Goal: Task Accomplishment & Management: Complete application form

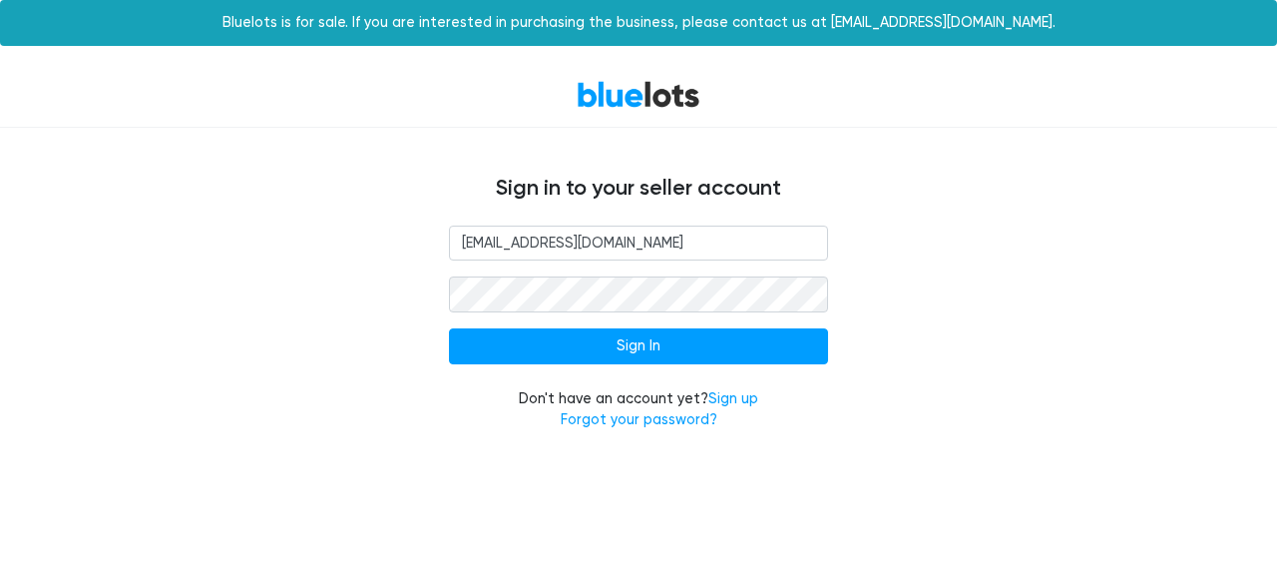
click at [626, 346] on input "Sign In" at bounding box center [638, 346] width 379 height 36
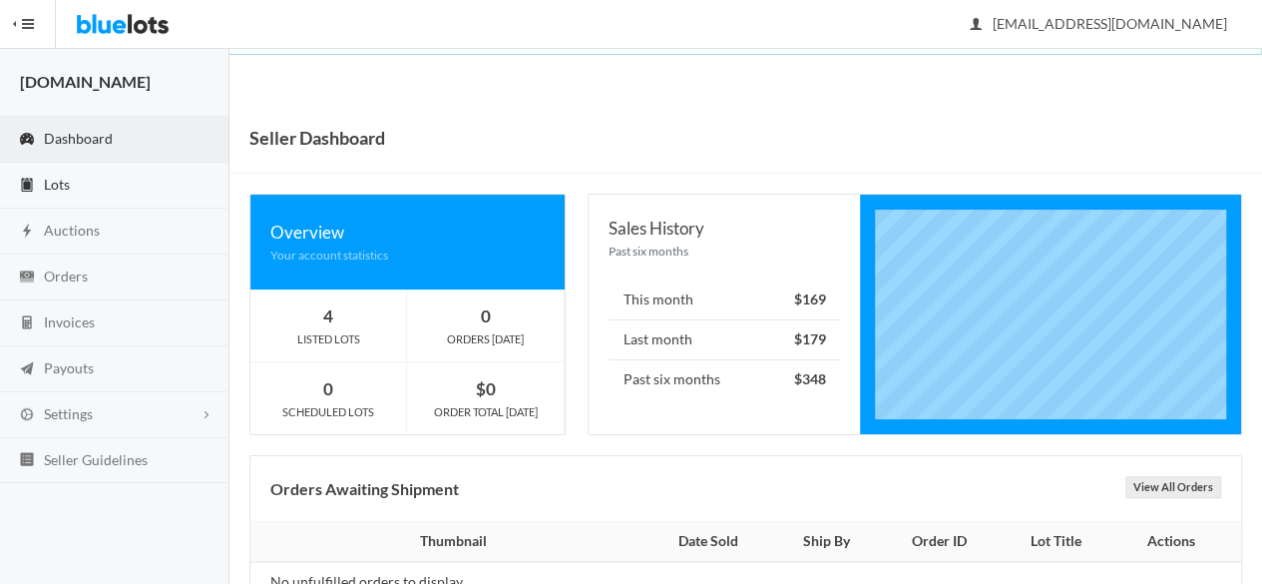
click at [87, 198] on link "Lots" at bounding box center [114, 186] width 229 height 46
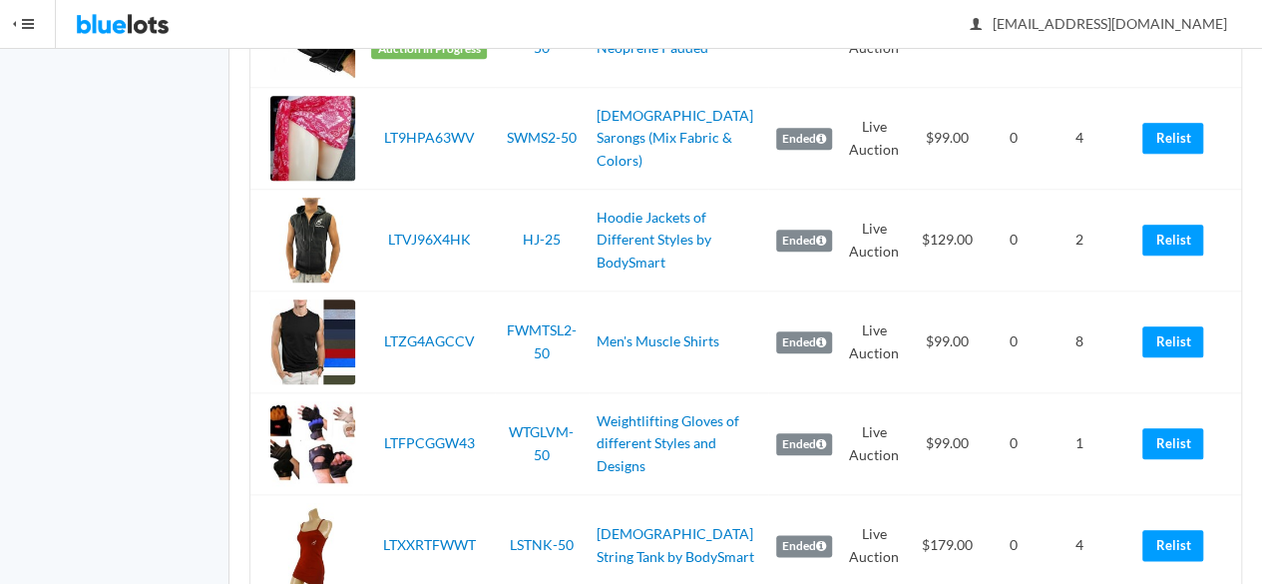
scroll to position [894, 0]
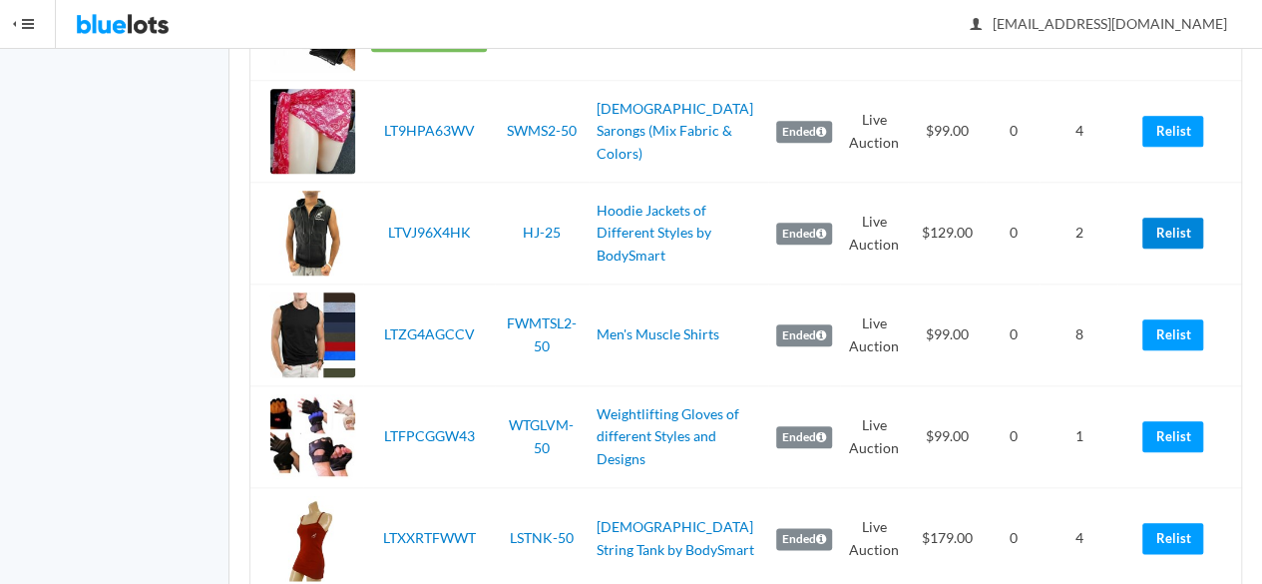
click at [1176, 224] on link "Relist" at bounding box center [1172, 232] width 61 height 31
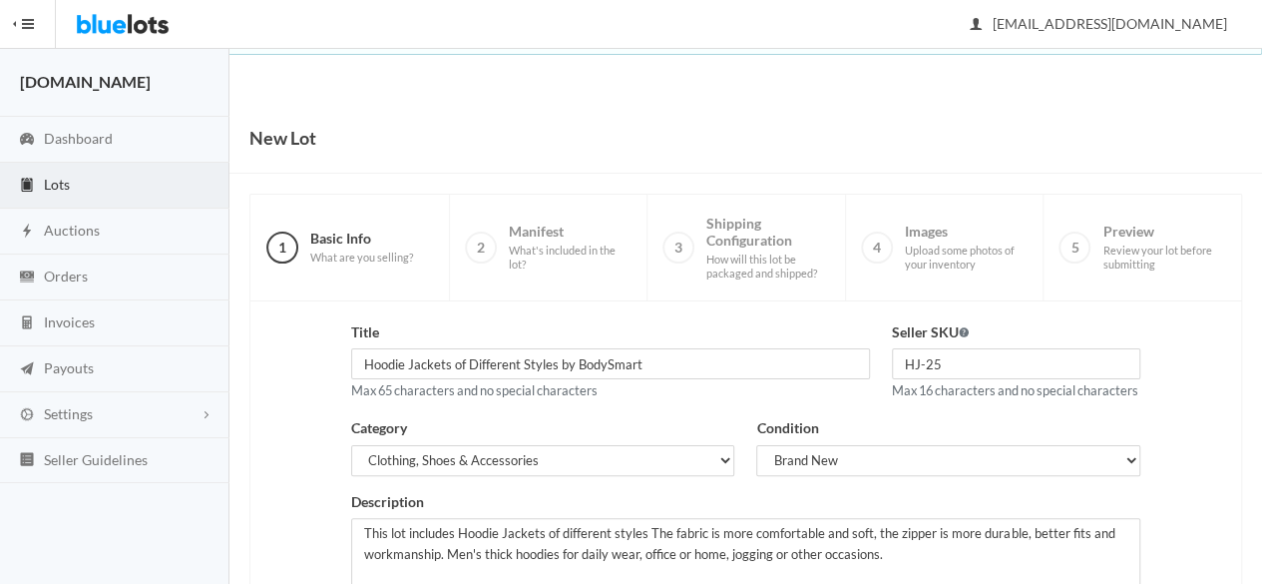
scroll to position [450, 0]
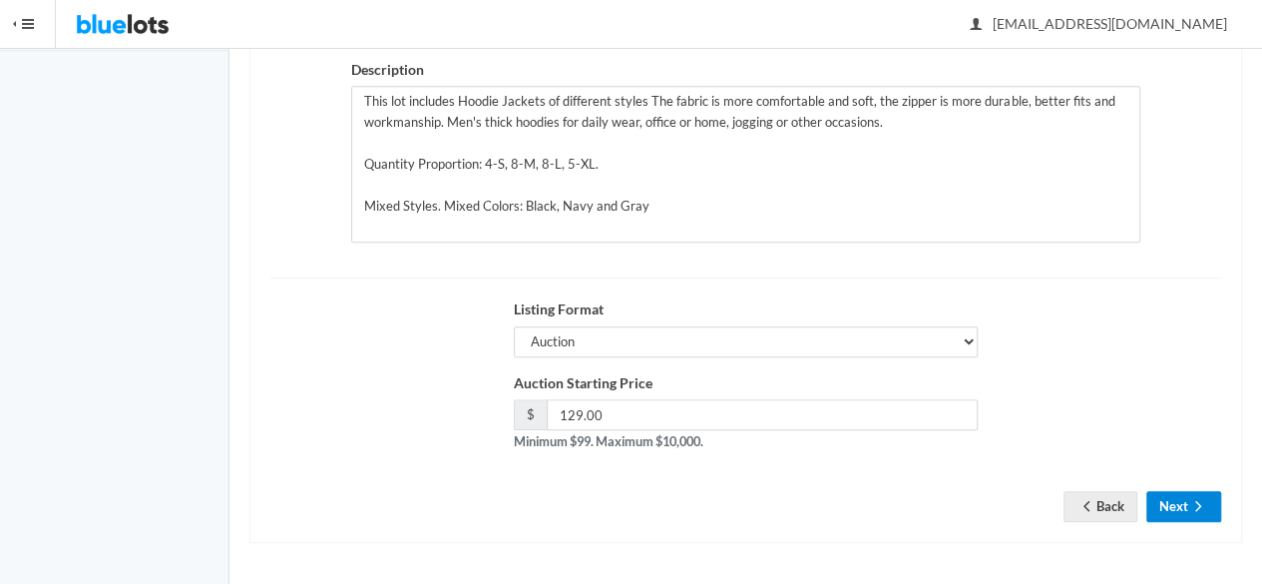
click at [1203, 500] on icon "arrow forward" at bounding box center [1198, 506] width 20 height 16
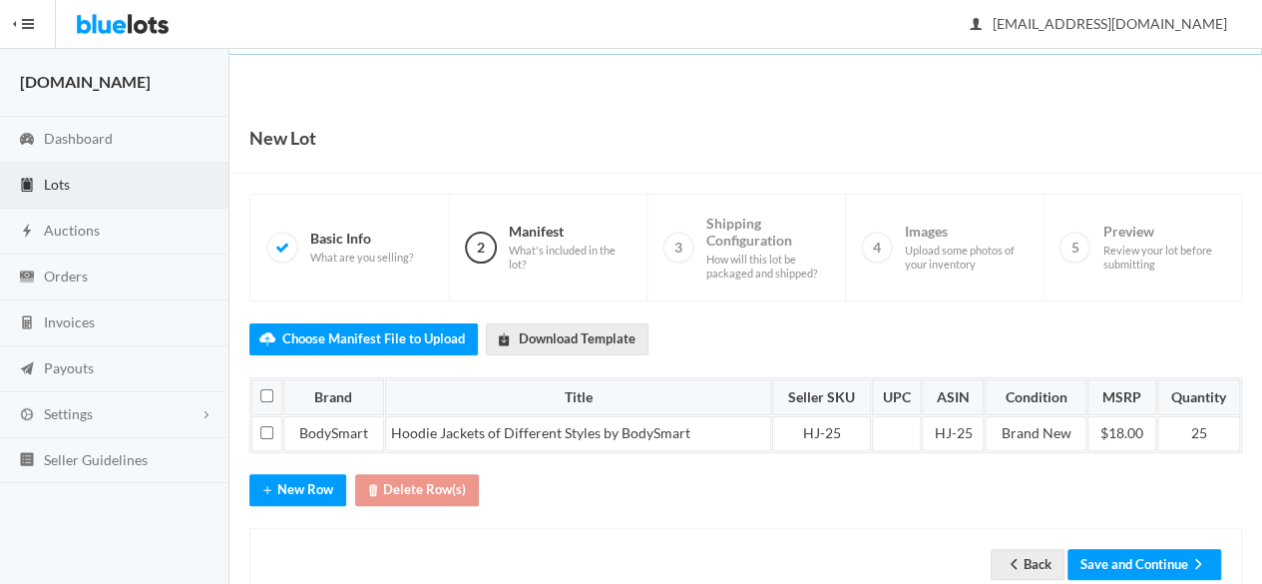
scroll to position [50, 0]
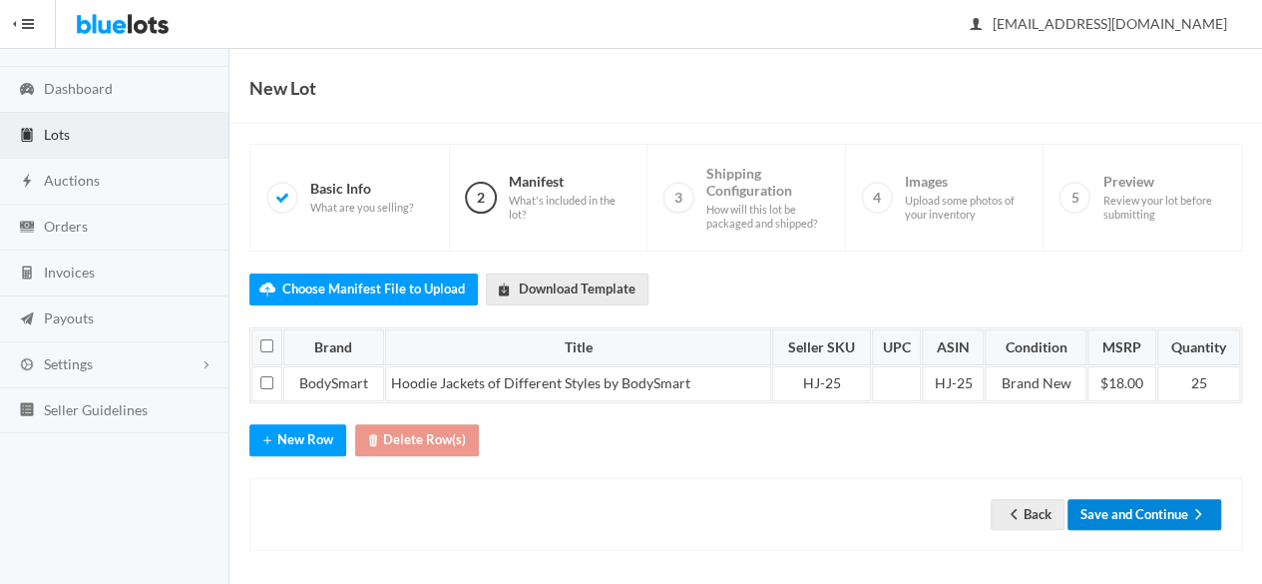
click at [1155, 500] on button "Save and Continue" at bounding box center [1144, 514] width 154 height 31
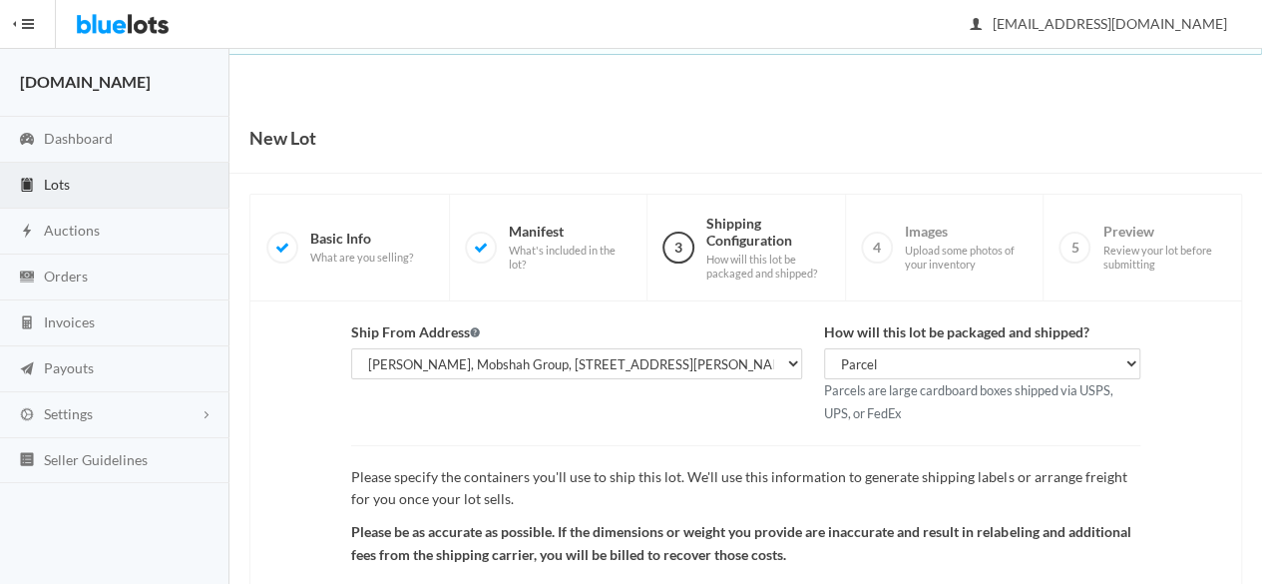
scroll to position [231, 0]
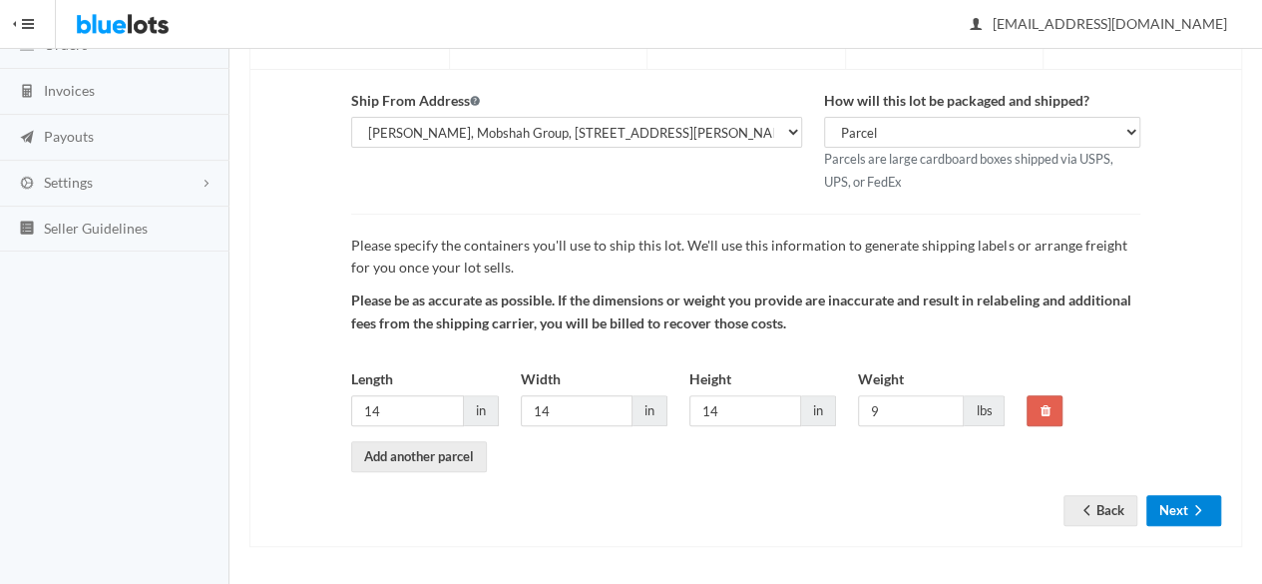
click at [1197, 505] on icon "arrow forward" at bounding box center [1198, 510] width 6 height 10
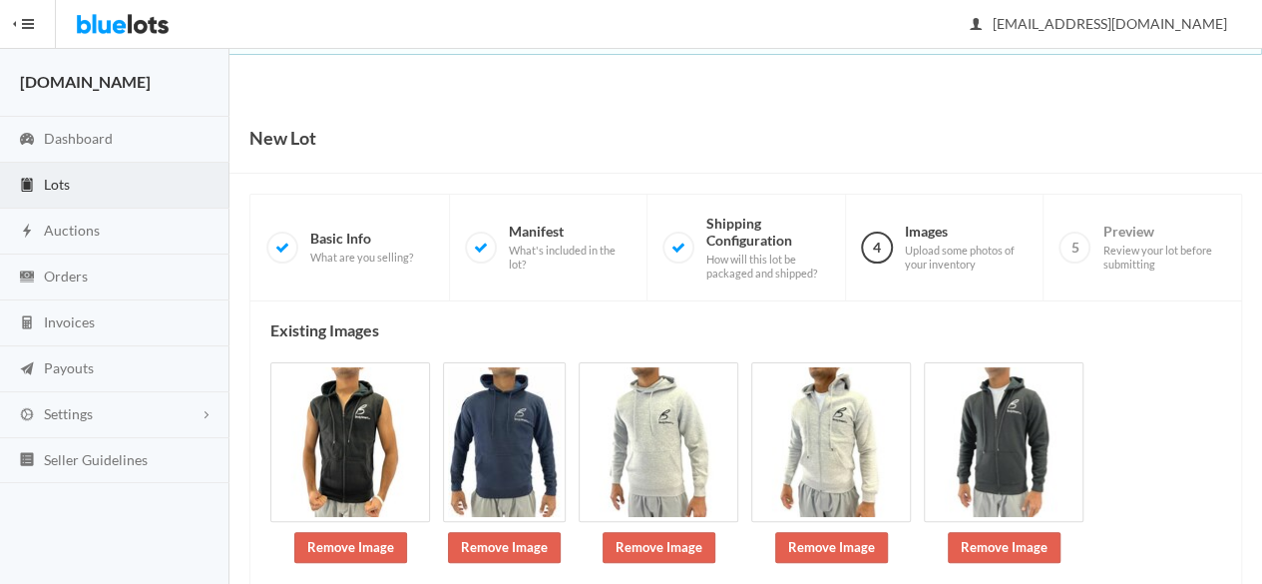
scroll to position [231, 0]
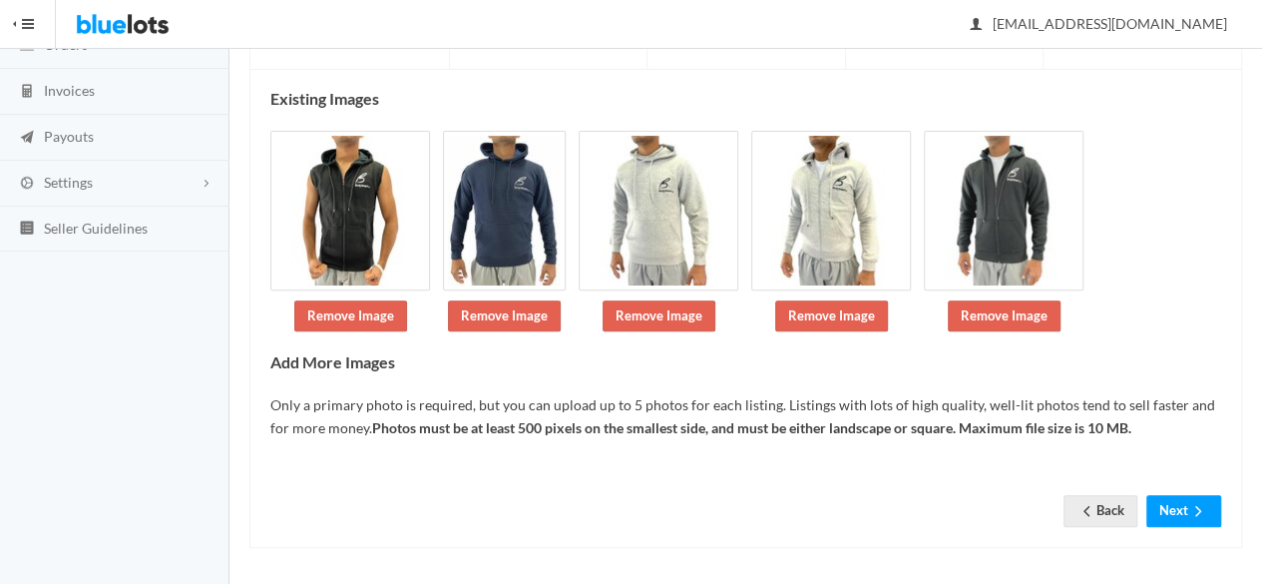
drag, startPoint x: 1276, startPoint y: 286, endPoint x: 1263, endPoint y: 477, distance: 191.0
click at [1261, 352] on html "Bluelots is for sale. If you are interested in purchasing the business, please …" at bounding box center [631, 61] width 1262 height 584
click at [1185, 502] on button "Next" at bounding box center [1183, 510] width 75 height 31
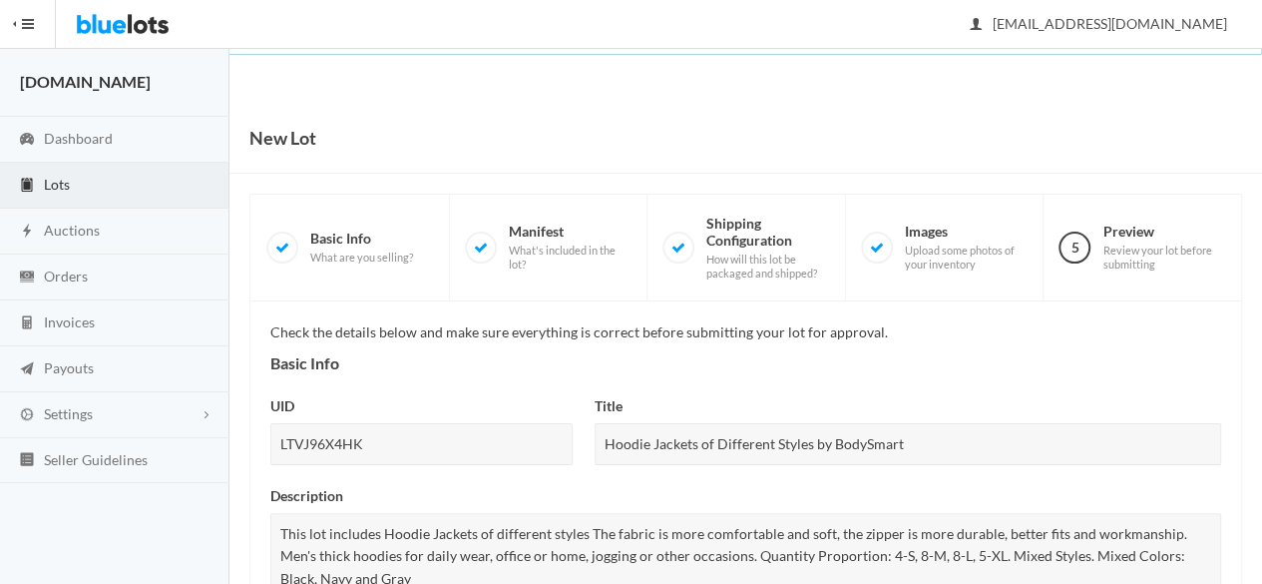
scroll to position [967, 0]
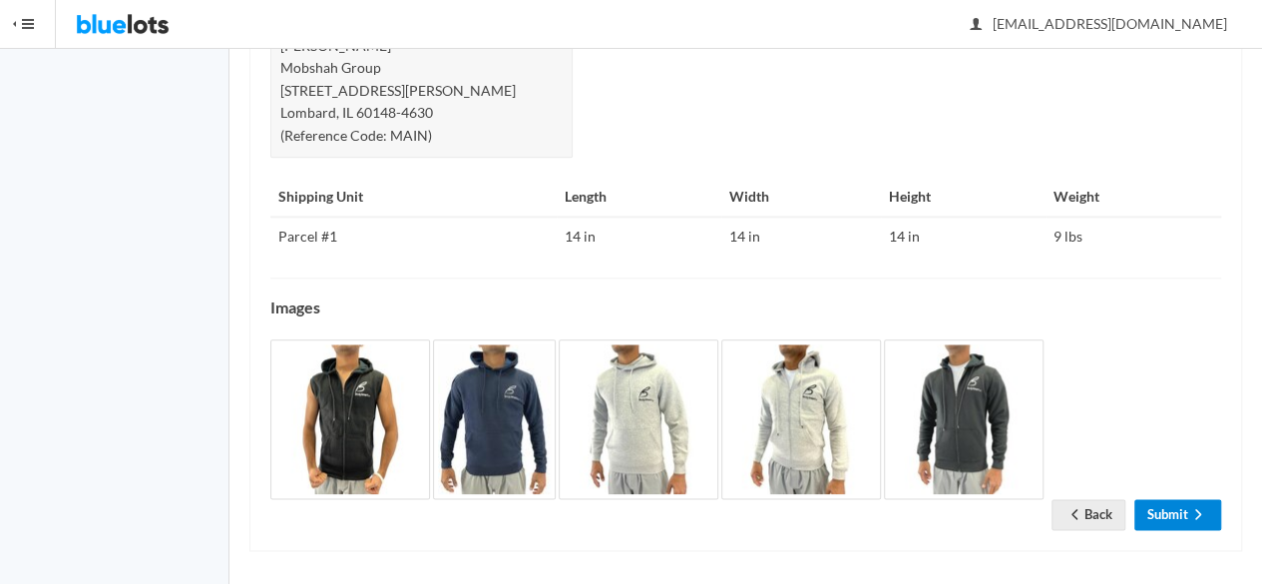
click at [1177, 504] on link "Submit" at bounding box center [1177, 514] width 87 height 31
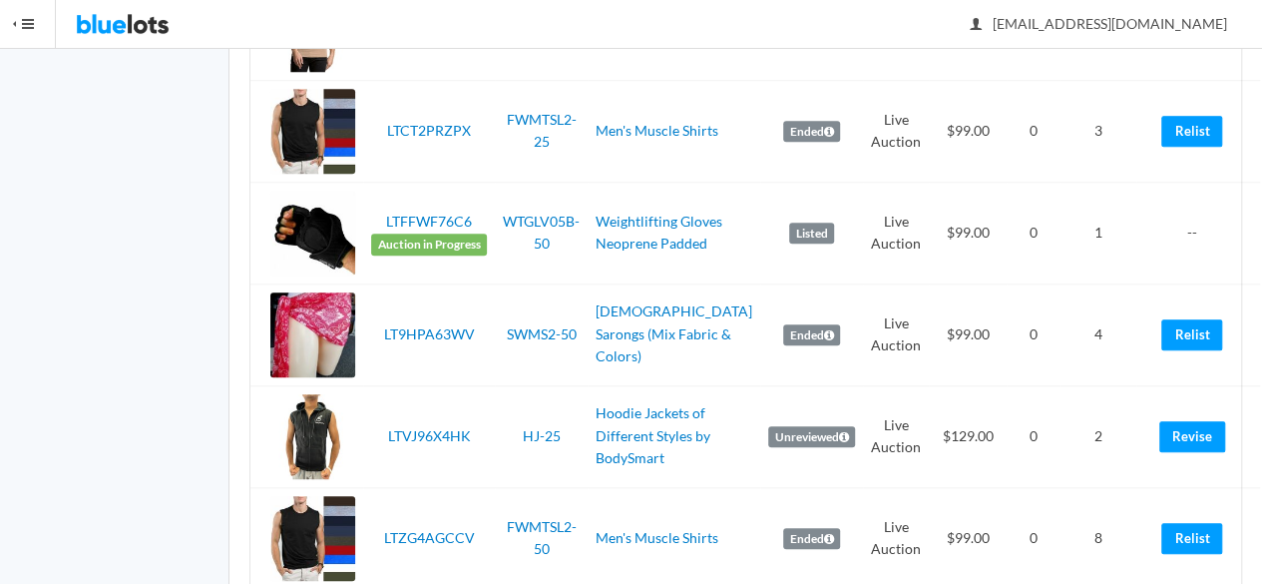
scroll to position [656, 0]
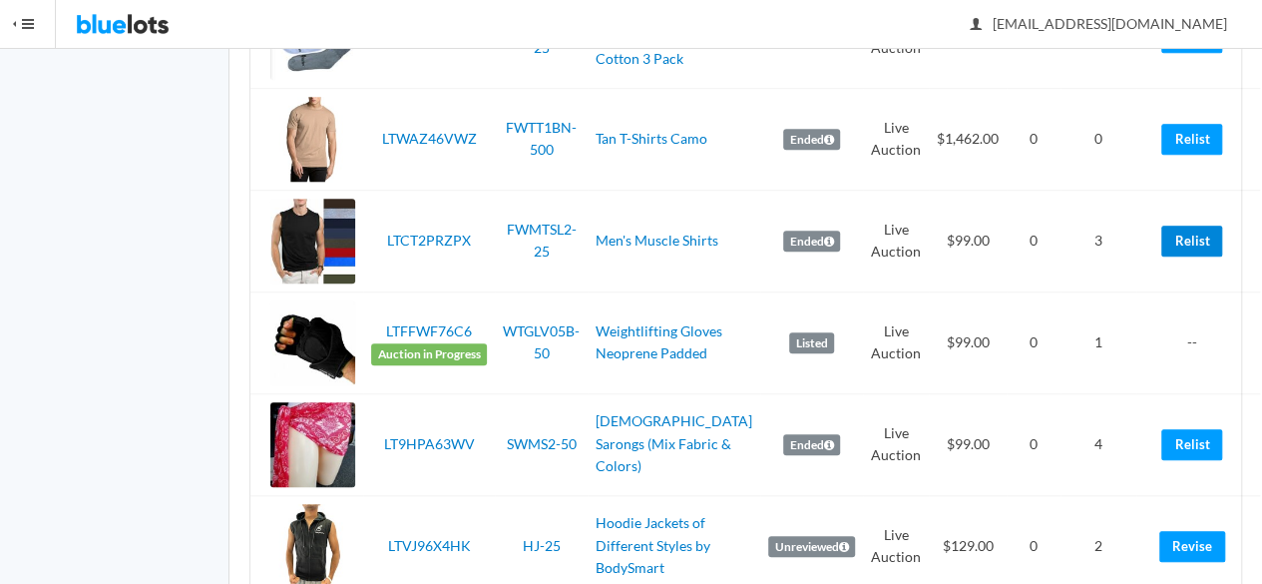
click at [1169, 256] on link "Relist" at bounding box center [1191, 240] width 61 height 31
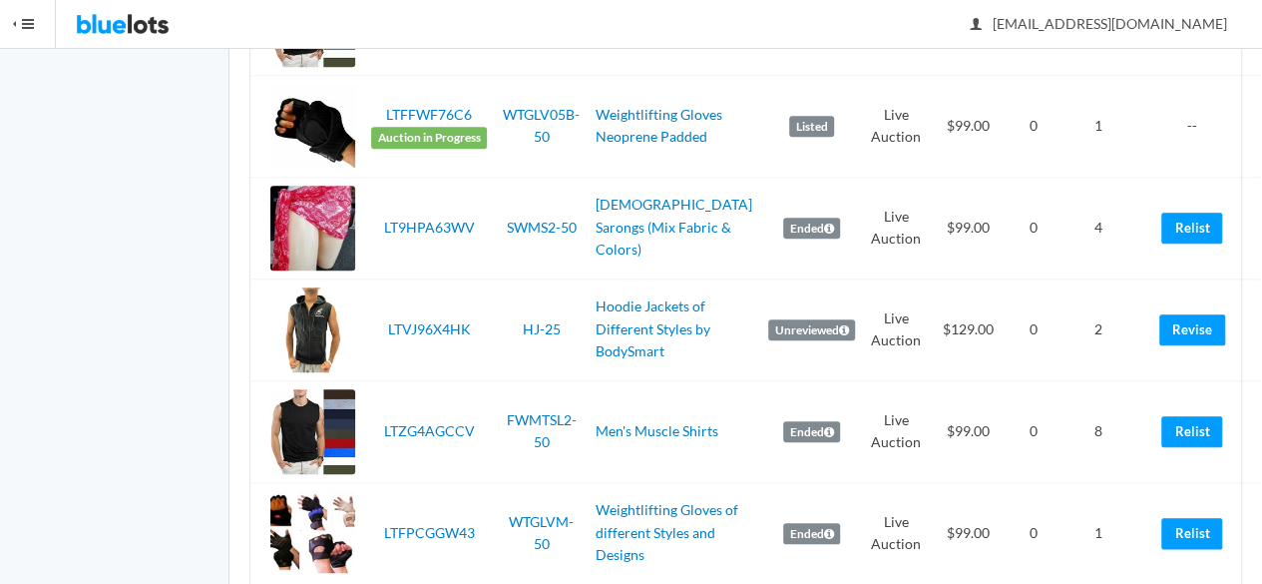
scroll to position [887, 0]
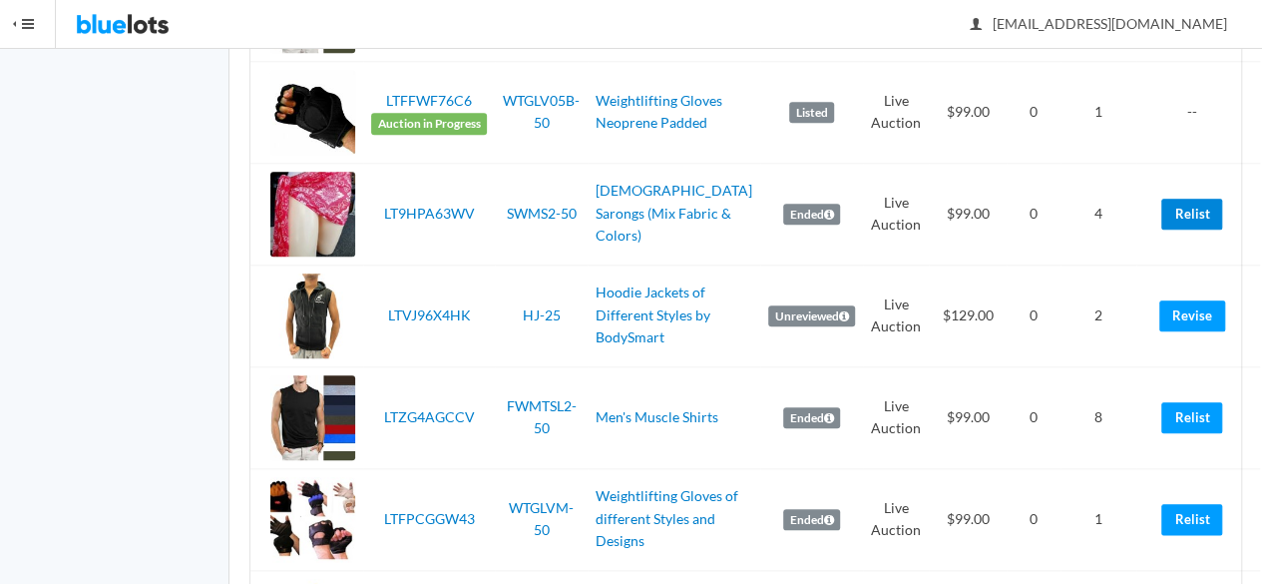
click at [1177, 229] on link "Relist" at bounding box center [1191, 214] width 61 height 31
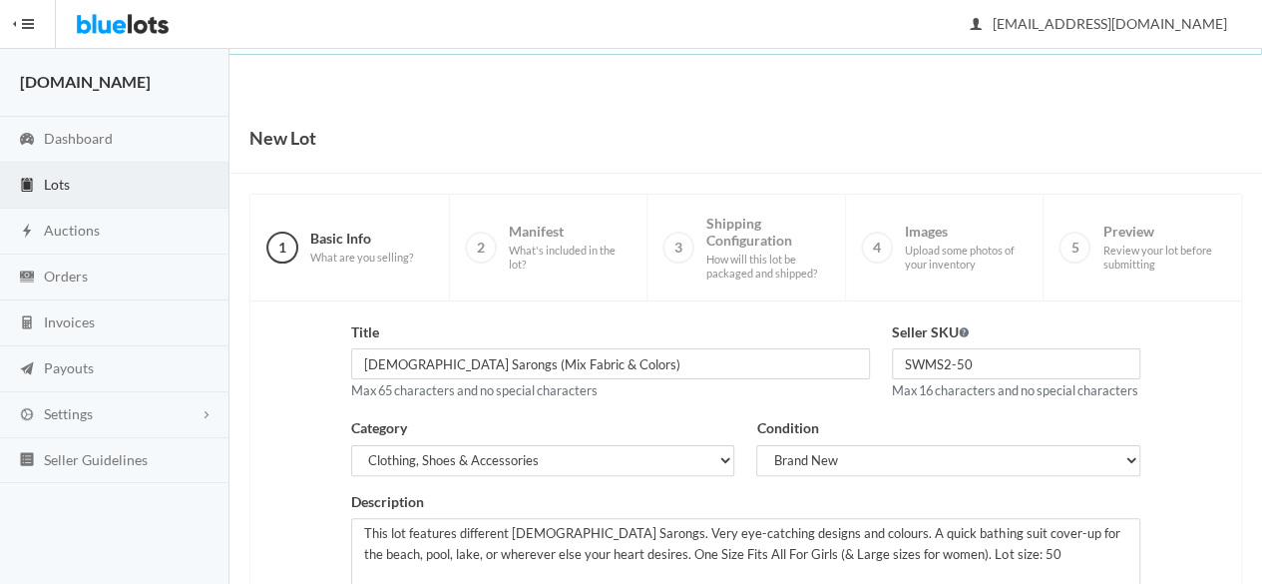
scroll to position [450, 0]
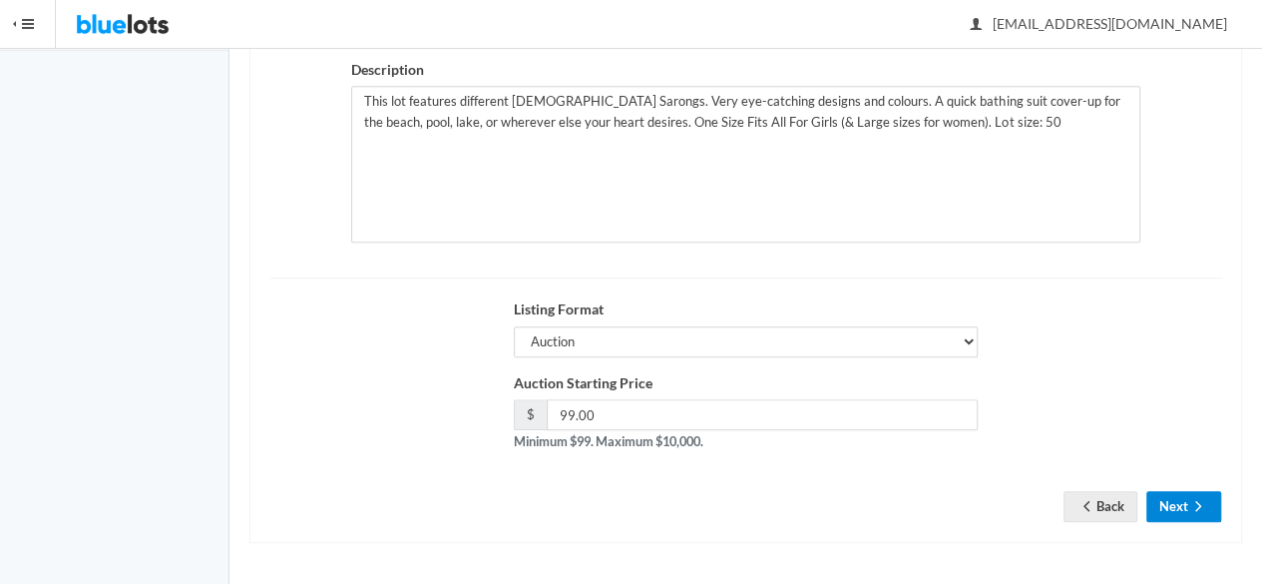
click at [1208, 499] on button "Next" at bounding box center [1183, 506] width 75 height 31
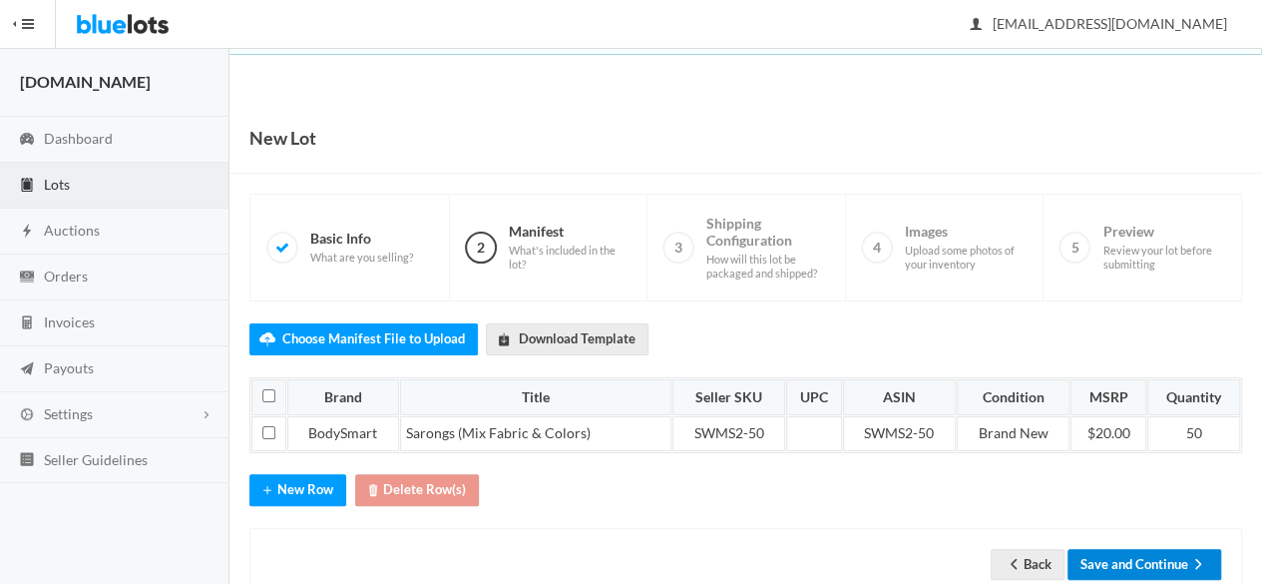
click at [1144, 549] on button "Save and Continue" at bounding box center [1144, 564] width 154 height 31
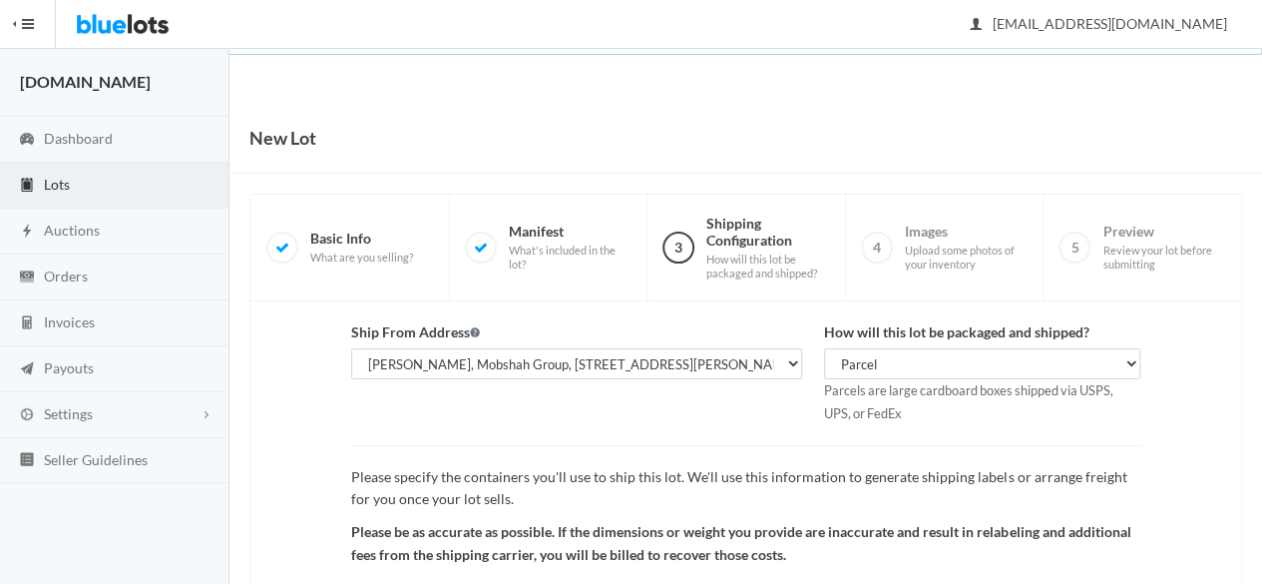
scroll to position [231, 0]
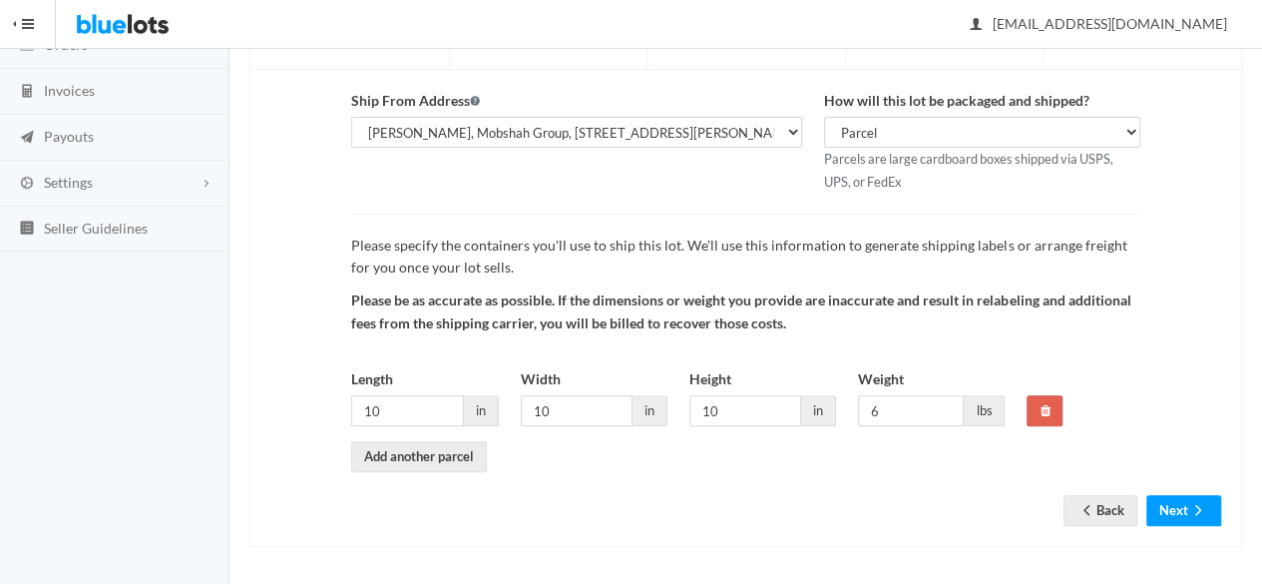
drag, startPoint x: 0, startPoint y: 0, endPoint x: 1253, endPoint y: 496, distance: 1347.5
click at [1253, 352] on html "Bluelots is for sale. If you are interested in purchasing the business, please …" at bounding box center [631, 61] width 1262 height 584
click at [1190, 506] on icon "arrow forward" at bounding box center [1198, 510] width 20 height 16
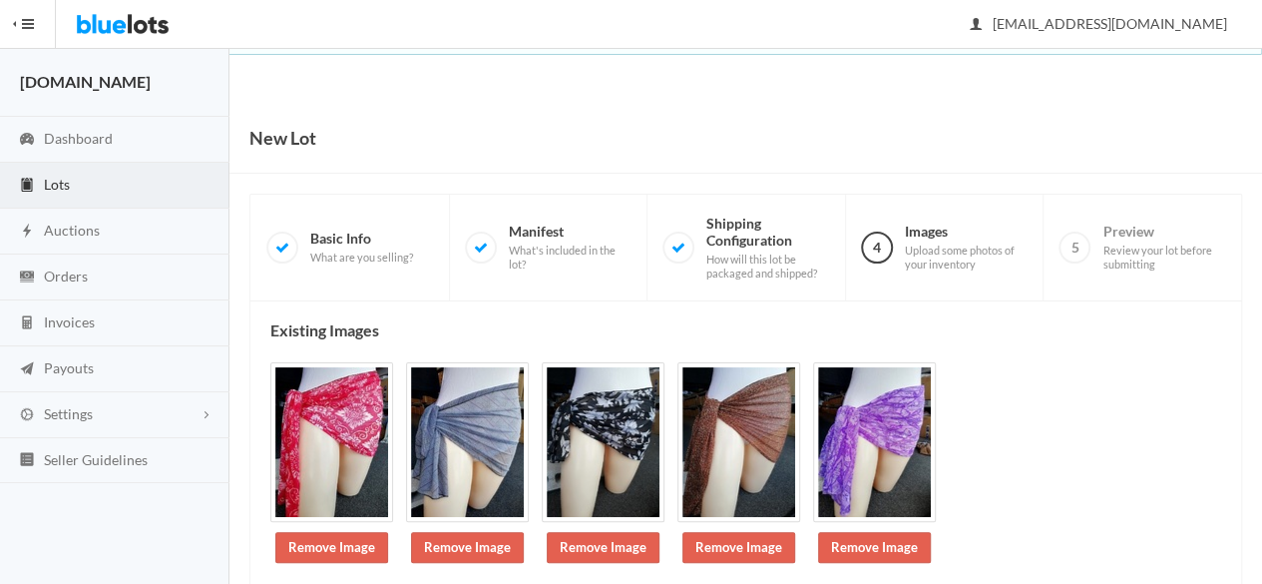
scroll to position [230, 0]
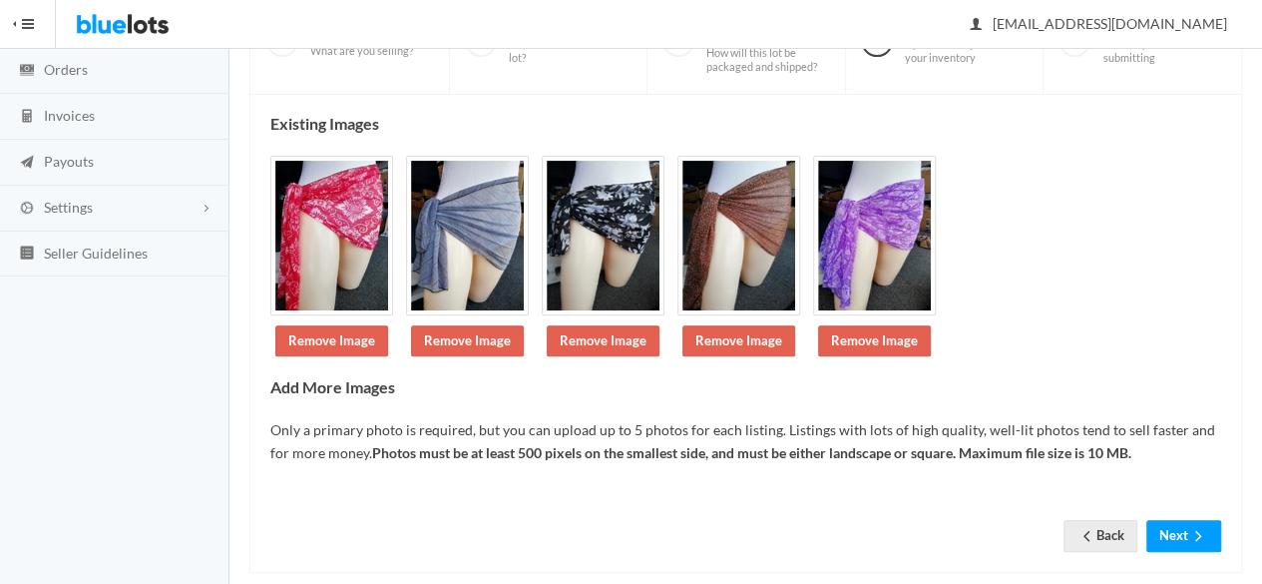
drag, startPoint x: 1276, startPoint y: 308, endPoint x: 1257, endPoint y: 464, distance: 156.8
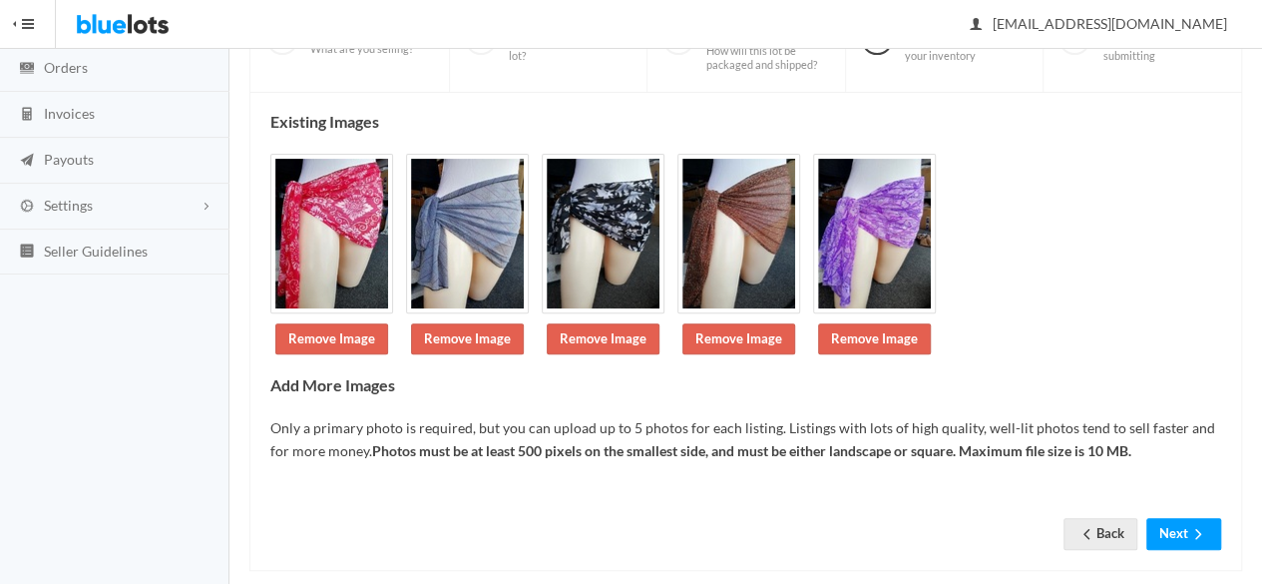
click at [1257, 375] on html "Bluelots is for sale. If you are interested in purchasing the business, please …" at bounding box center [631, 84] width 1262 height 584
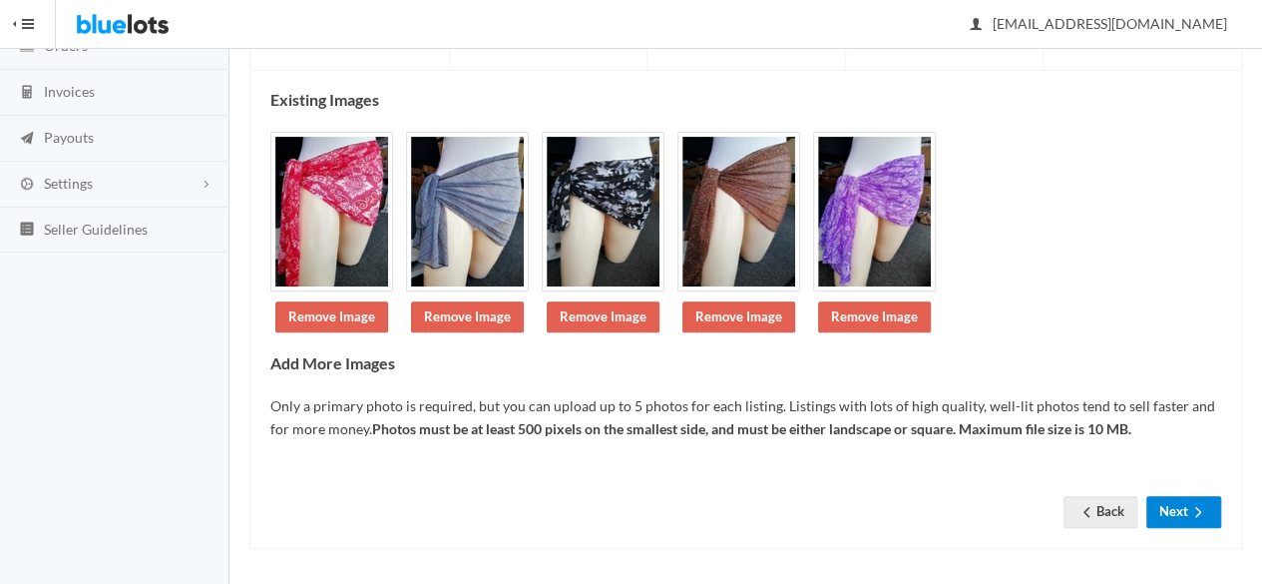
click at [1186, 501] on button "Next" at bounding box center [1183, 511] width 75 height 31
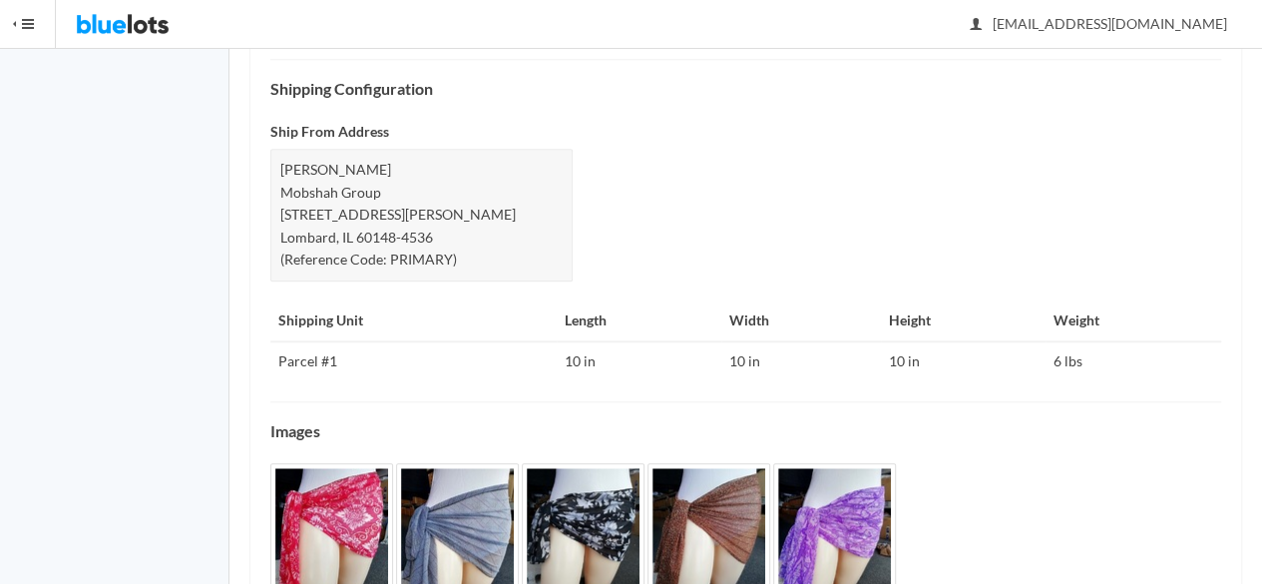
scroll to position [944, 0]
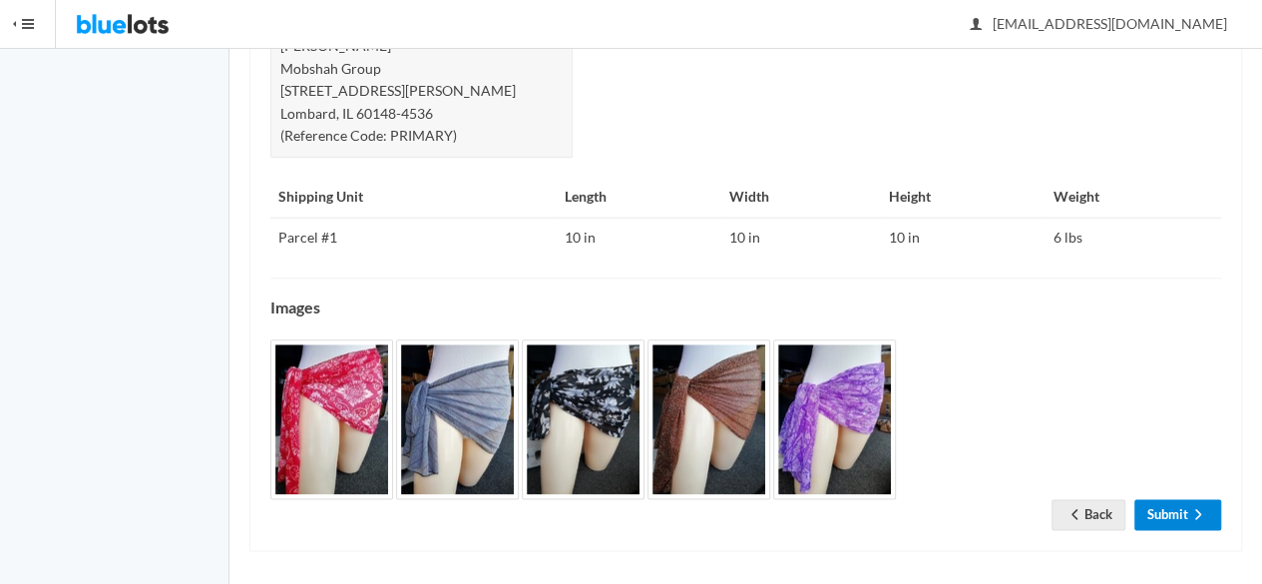
click at [1204, 518] on link "Submit" at bounding box center [1177, 514] width 87 height 31
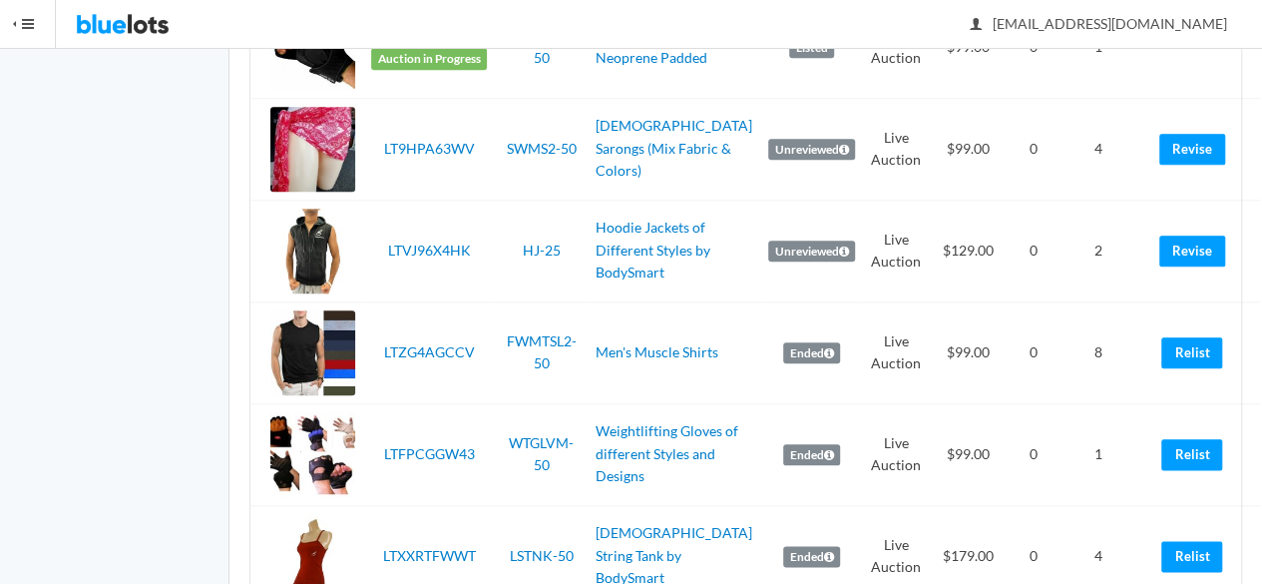
scroll to position [959, 0]
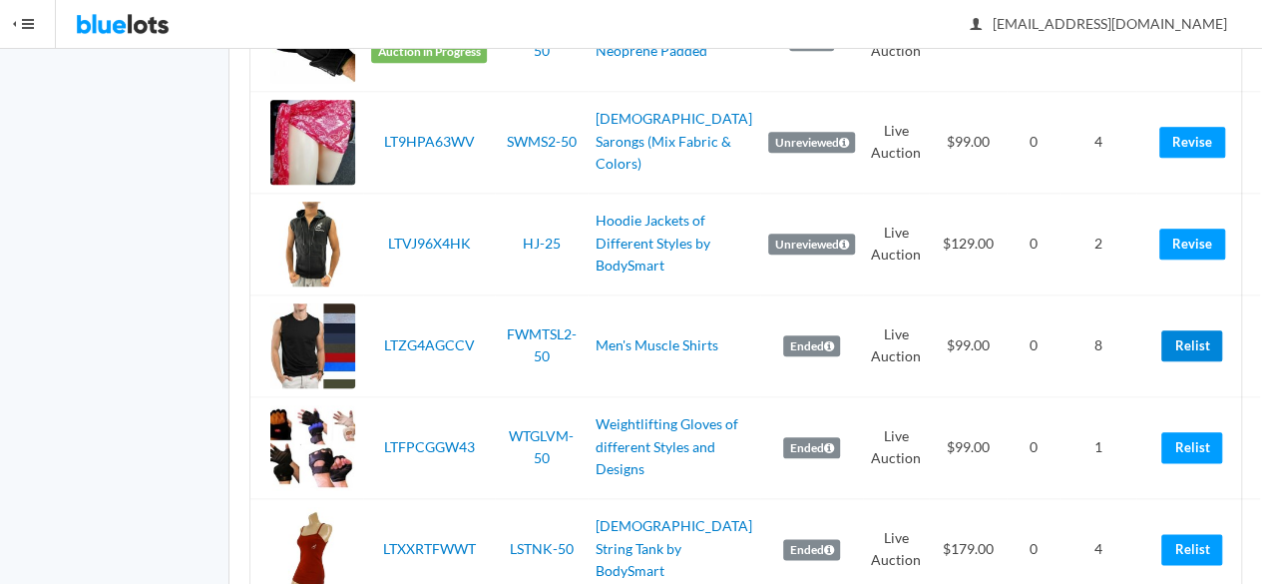
click at [1182, 360] on link "Relist" at bounding box center [1191, 345] width 61 height 31
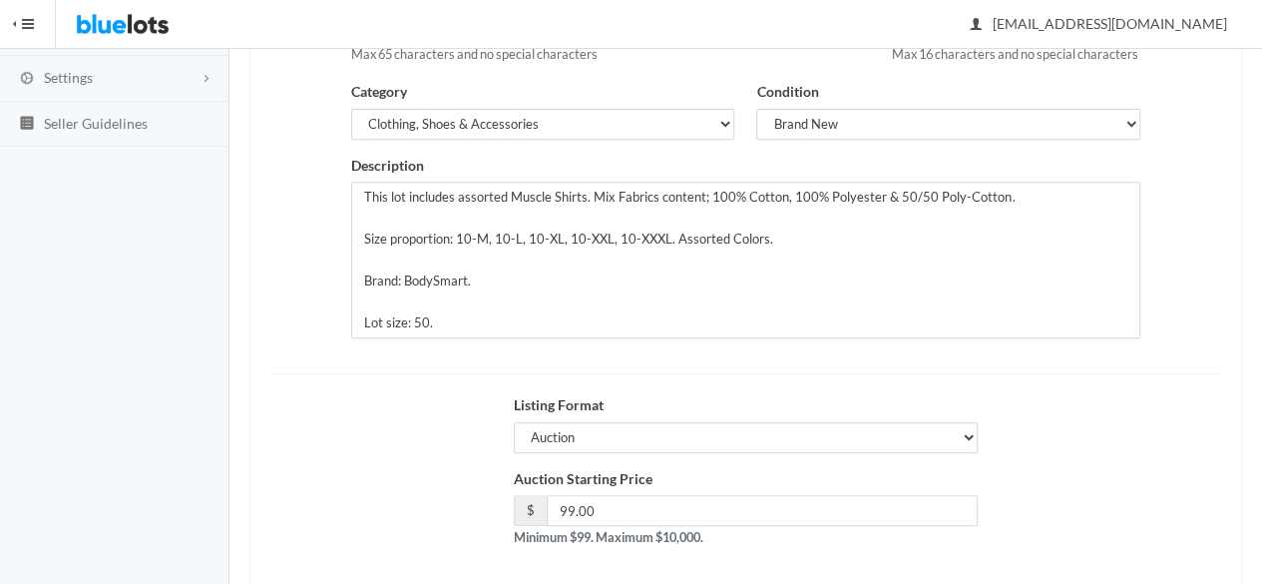
scroll to position [378, 0]
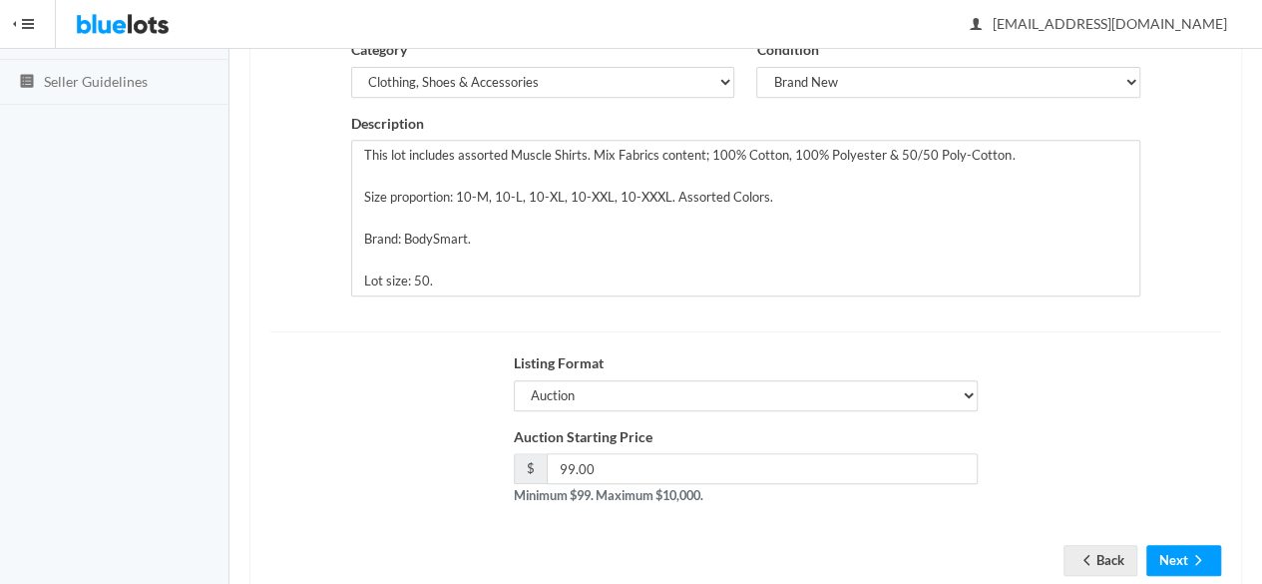
click at [1179, 545] on form "Title Men's Muscle Shirts Max 65 characters and no special characters Seller SK…" at bounding box center [745, 244] width 951 height 602
click at [1168, 576] on button "Next" at bounding box center [1183, 560] width 75 height 31
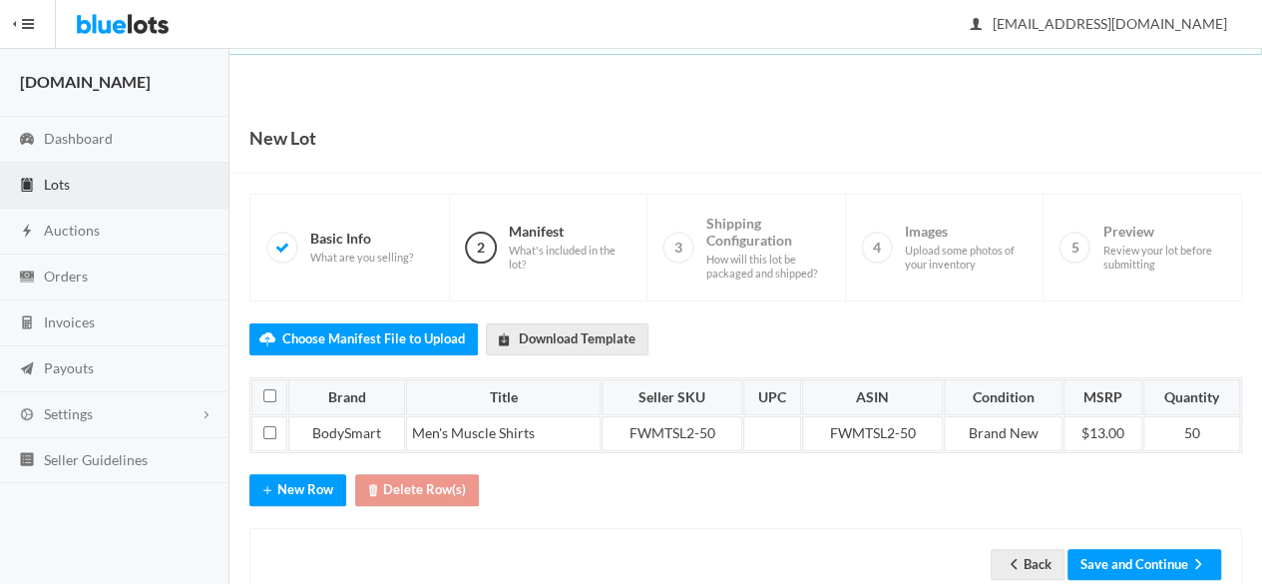
scroll to position [50, 0]
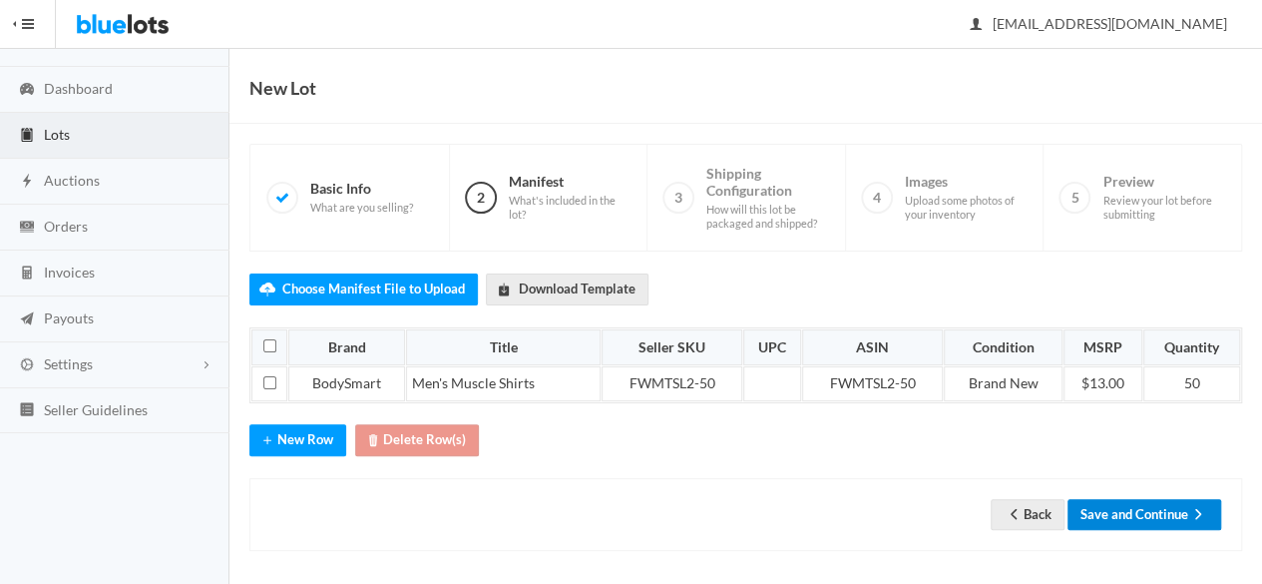
click at [1153, 510] on button "Save and Continue" at bounding box center [1144, 514] width 154 height 31
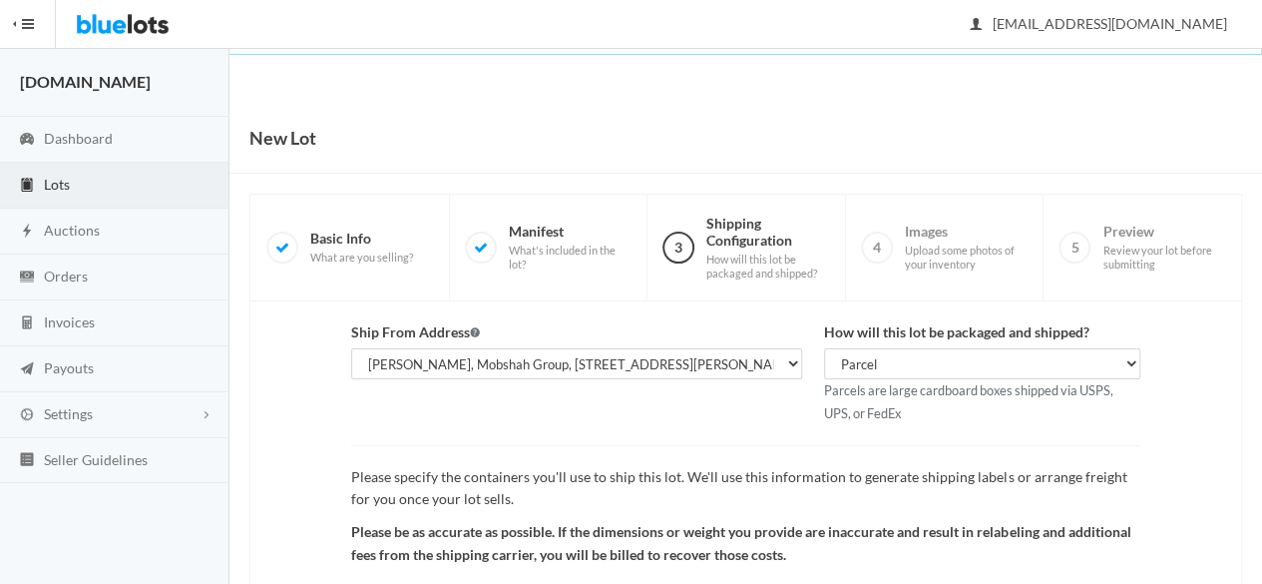
scroll to position [231, 0]
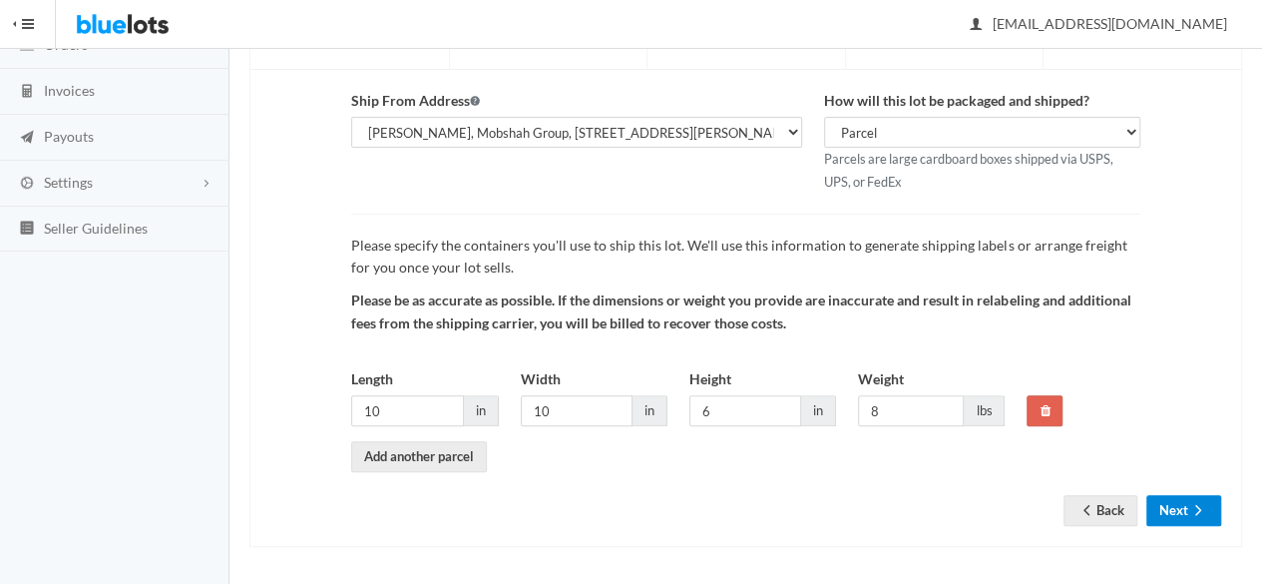
click at [1166, 509] on button "Next" at bounding box center [1183, 510] width 75 height 31
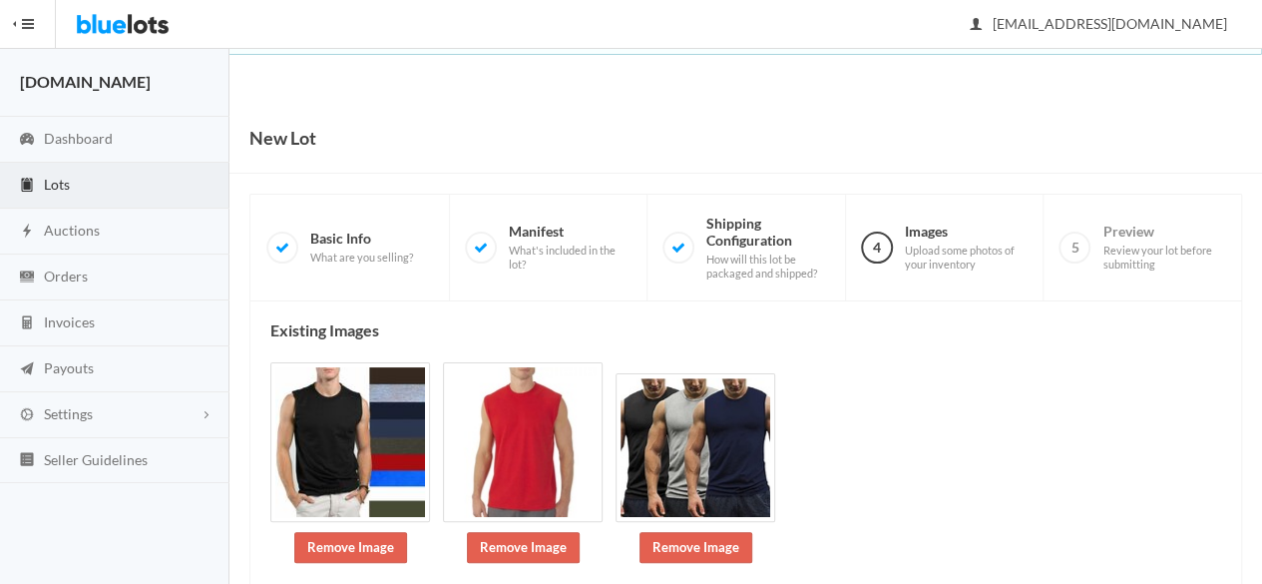
scroll to position [353, 0]
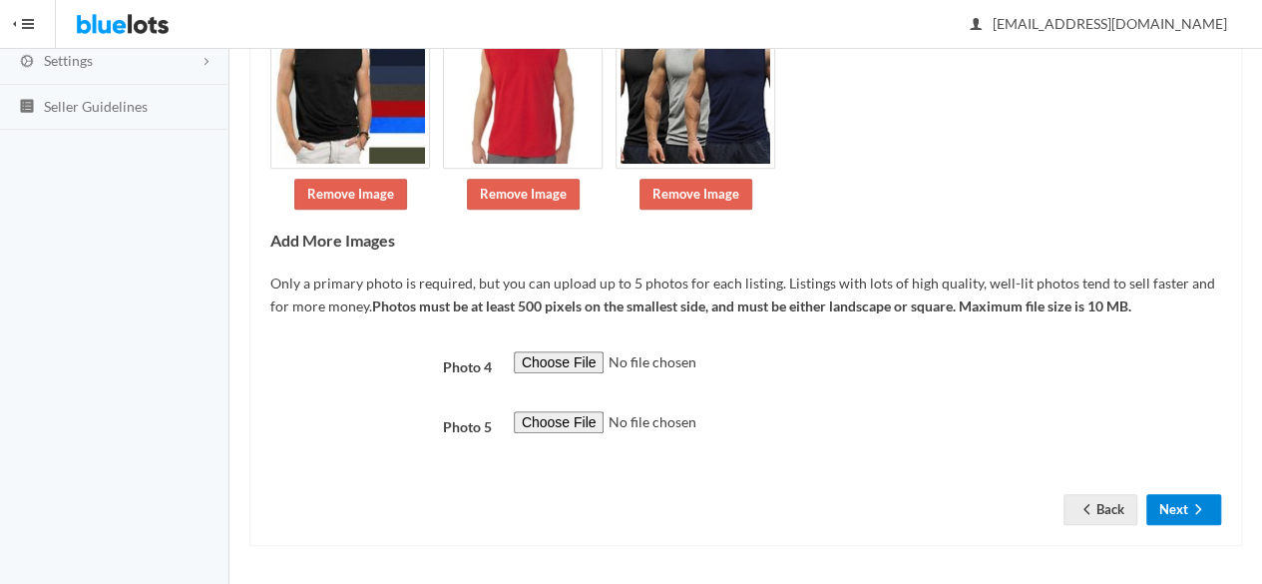
click at [1201, 503] on icon "arrow forward" at bounding box center [1198, 509] width 20 height 16
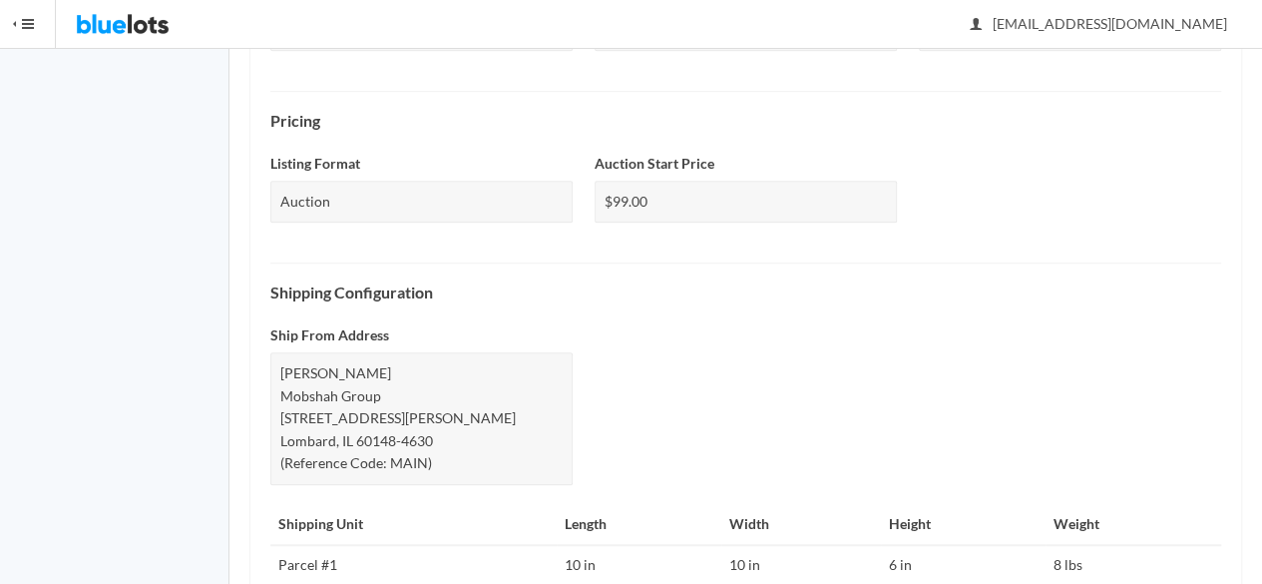
scroll to position [912, 0]
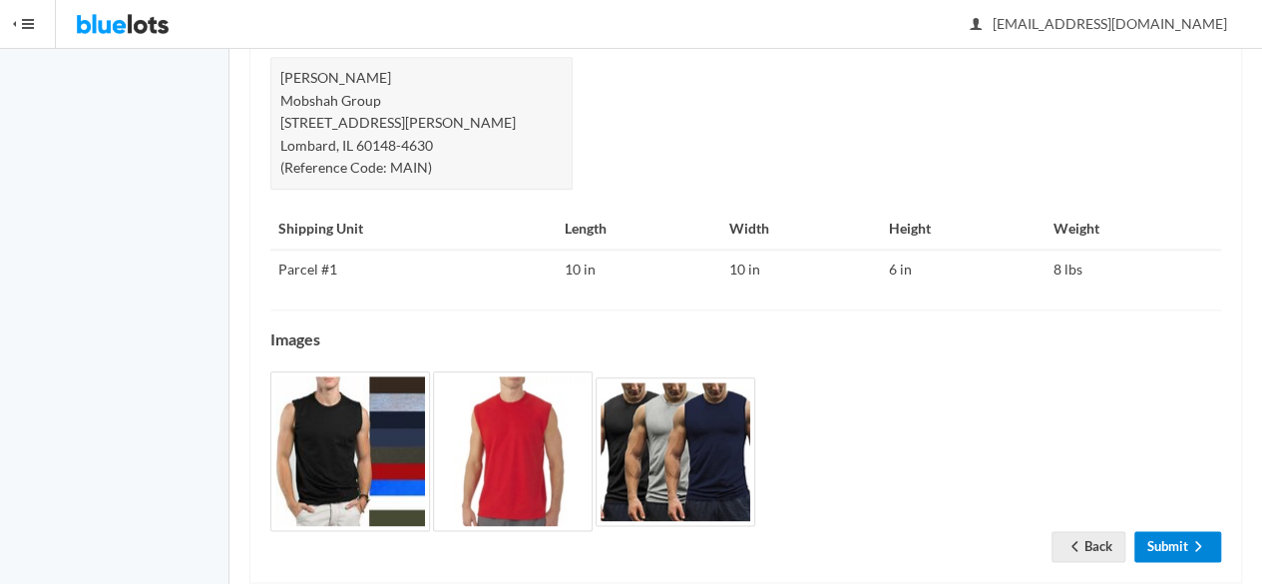
click at [1149, 531] on link "Submit" at bounding box center [1177, 546] width 87 height 31
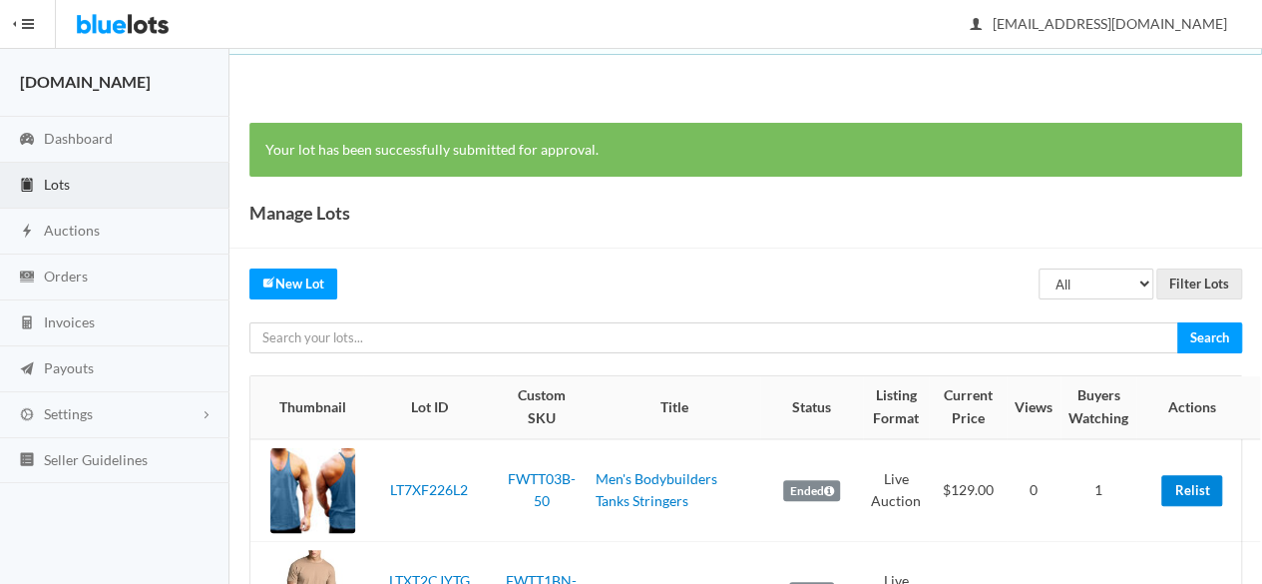
click at [1175, 477] on link "Relist" at bounding box center [1191, 490] width 61 height 31
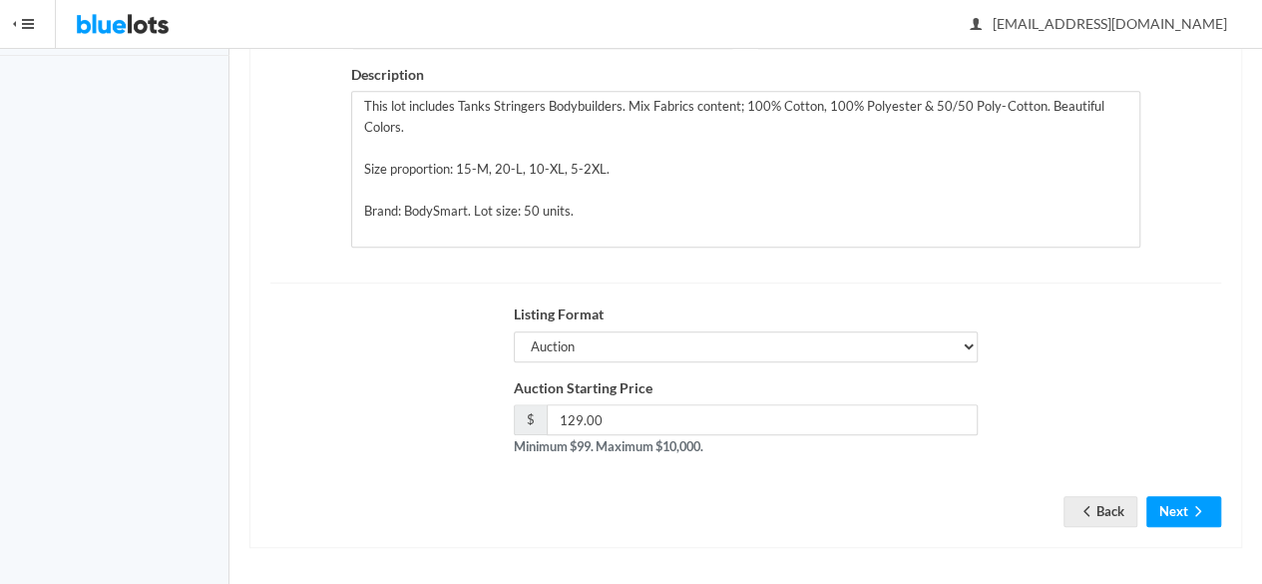
scroll to position [450, 0]
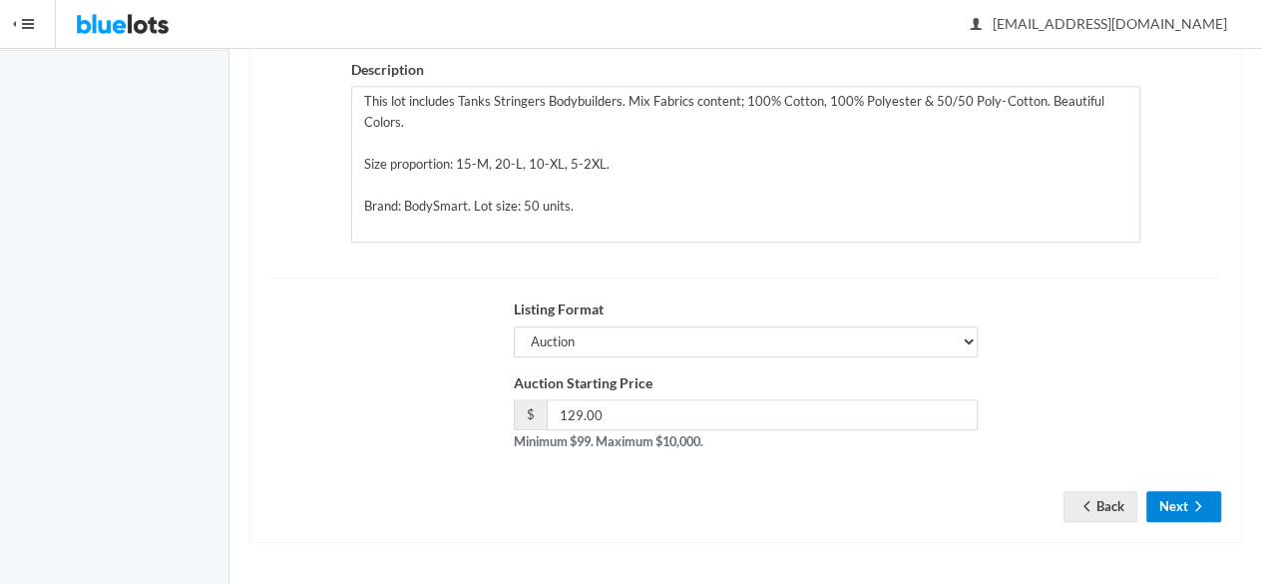
click at [1191, 498] on icon "arrow forward" at bounding box center [1198, 506] width 20 height 16
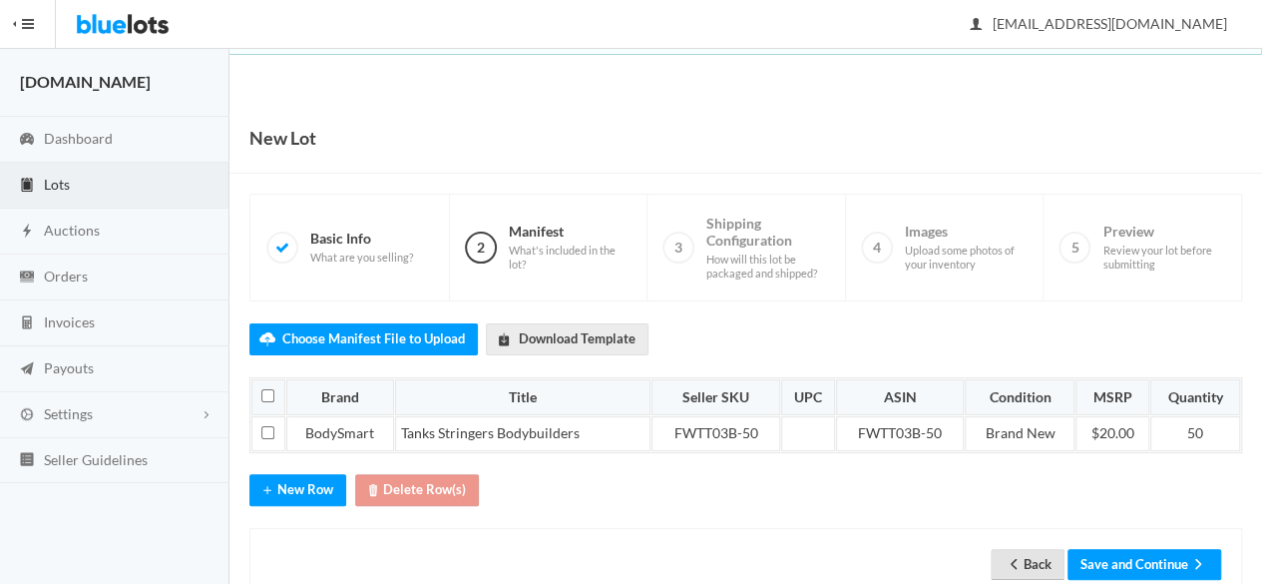
click at [1042, 554] on link "Back" at bounding box center [1028, 564] width 74 height 31
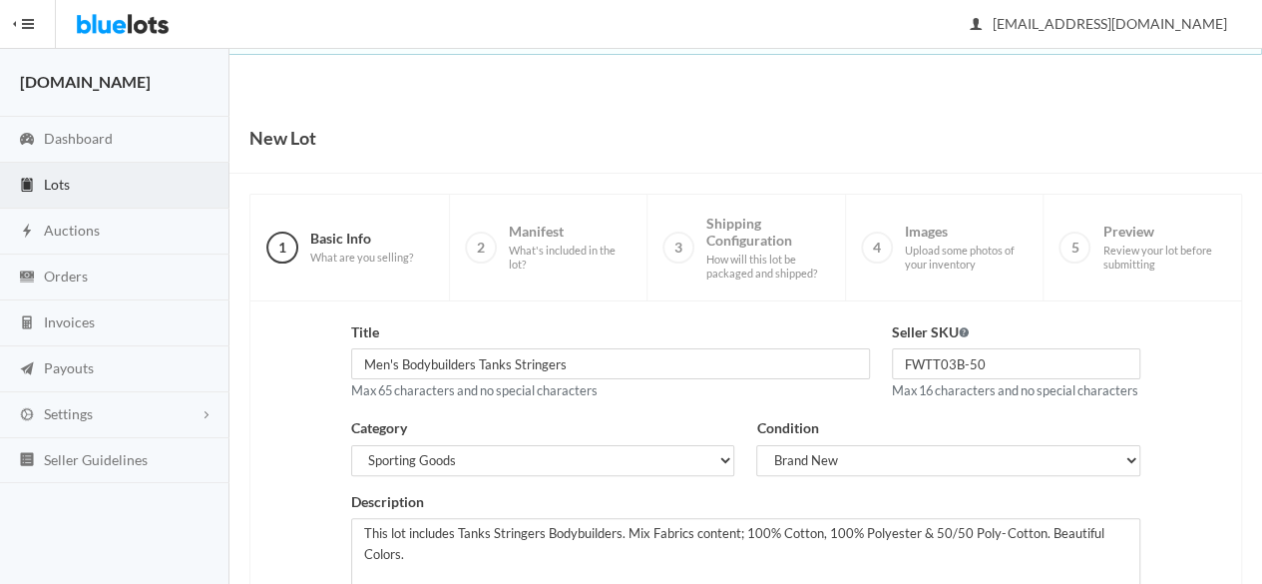
scroll to position [450, 0]
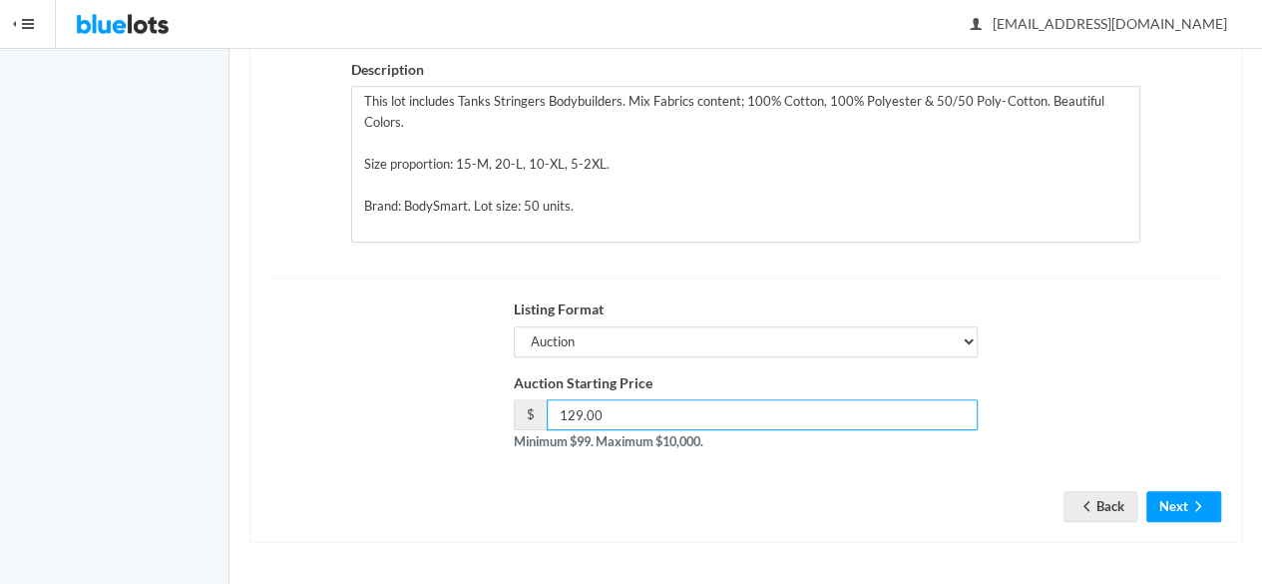
click at [618, 422] on input "129.00" at bounding box center [763, 414] width 432 height 31
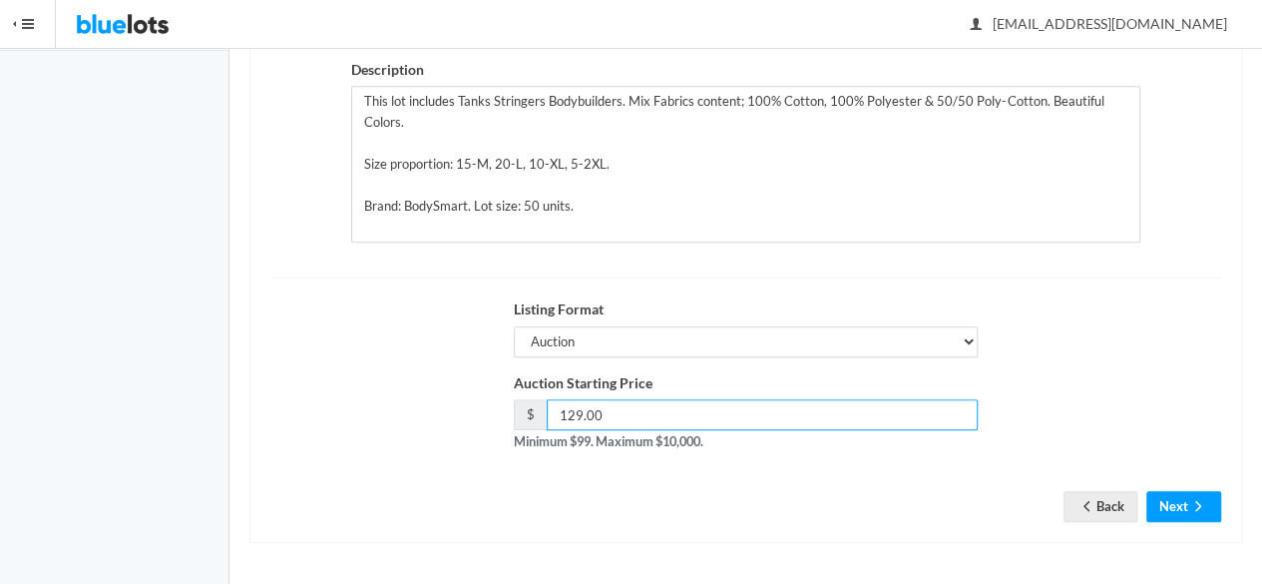
click at [618, 422] on input "129.00" at bounding box center [763, 414] width 432 height 31
type input "109"
click at [1179, 490] on form "Title Men's Bodybuilders Tanks Stringers Max 65 characters and no special chara…" at bounding box center [745, 190] width 951 height 602
click at [1179, 502] on button "Next" at bounding box center [1183, 506] width 75 height 31
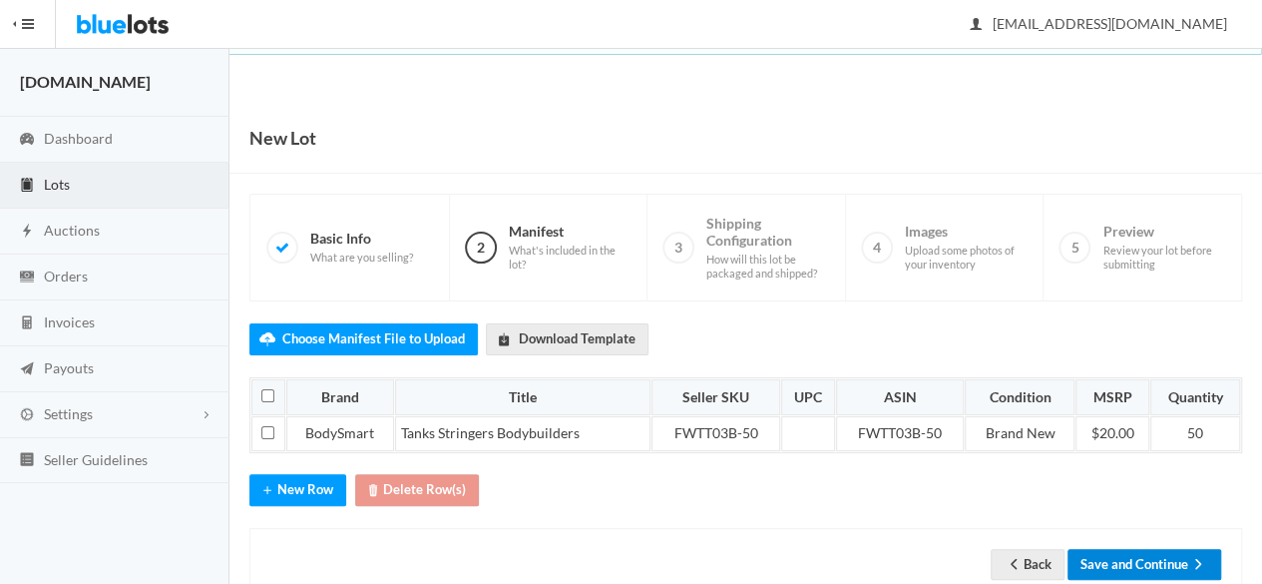
click at [1135, 563] on button "Save and Continue" at bounding box center [1144, 564] width 154 height 31
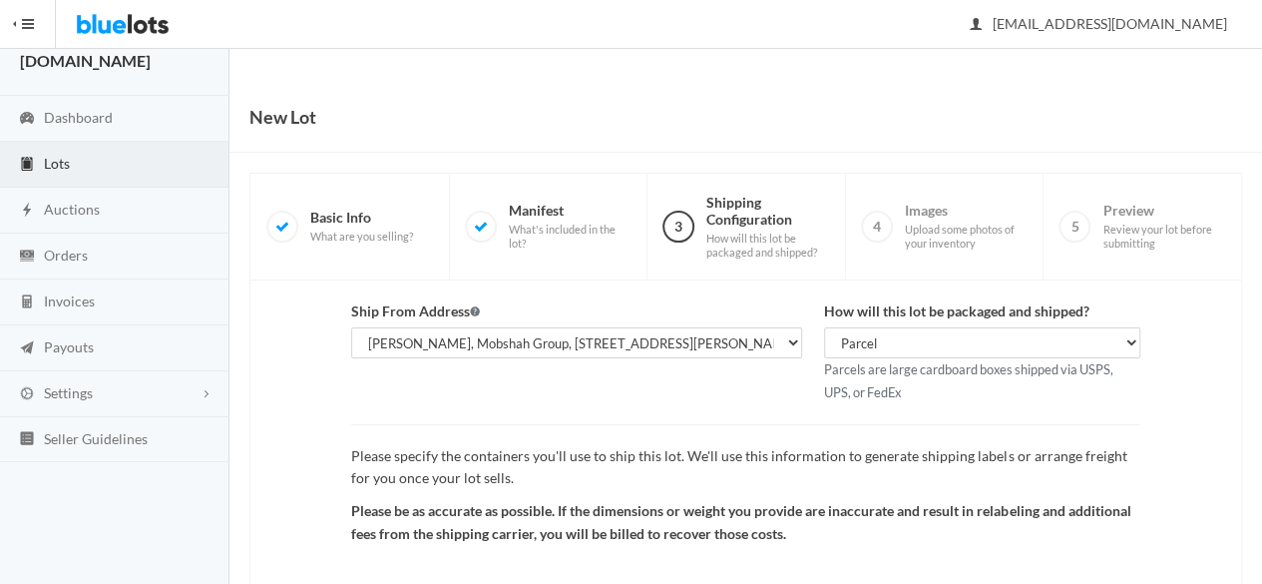
scroll to position [231, 0]
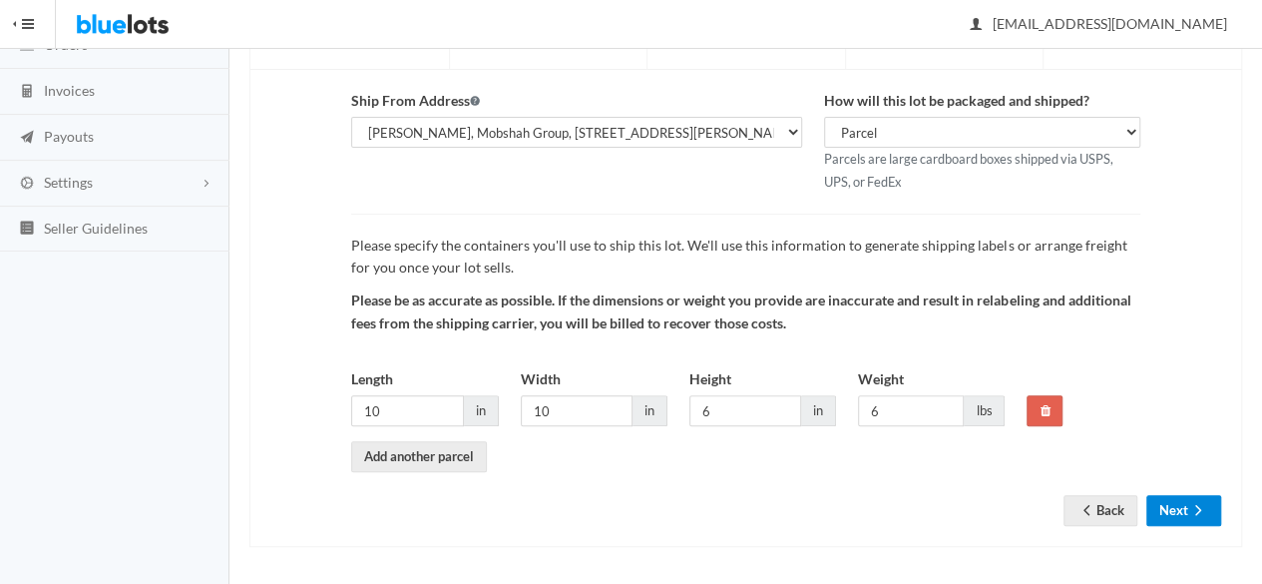
click at [1177, 509] on button "Next" at bounding box center [1183, 510] width 75 height 31
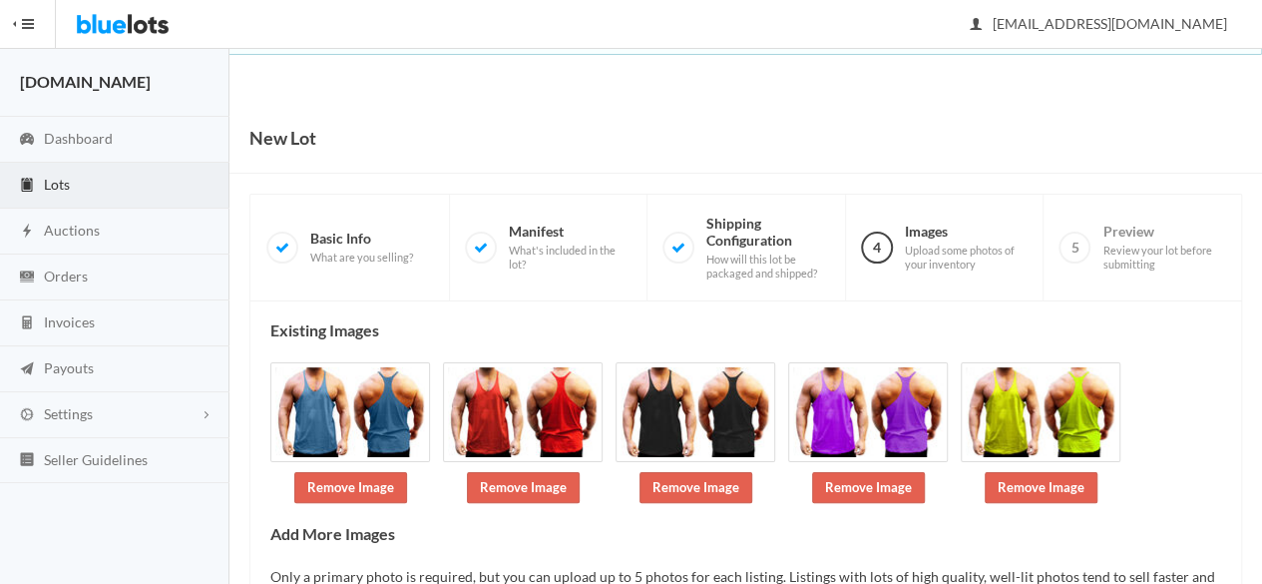
scroll to position [172, 0]
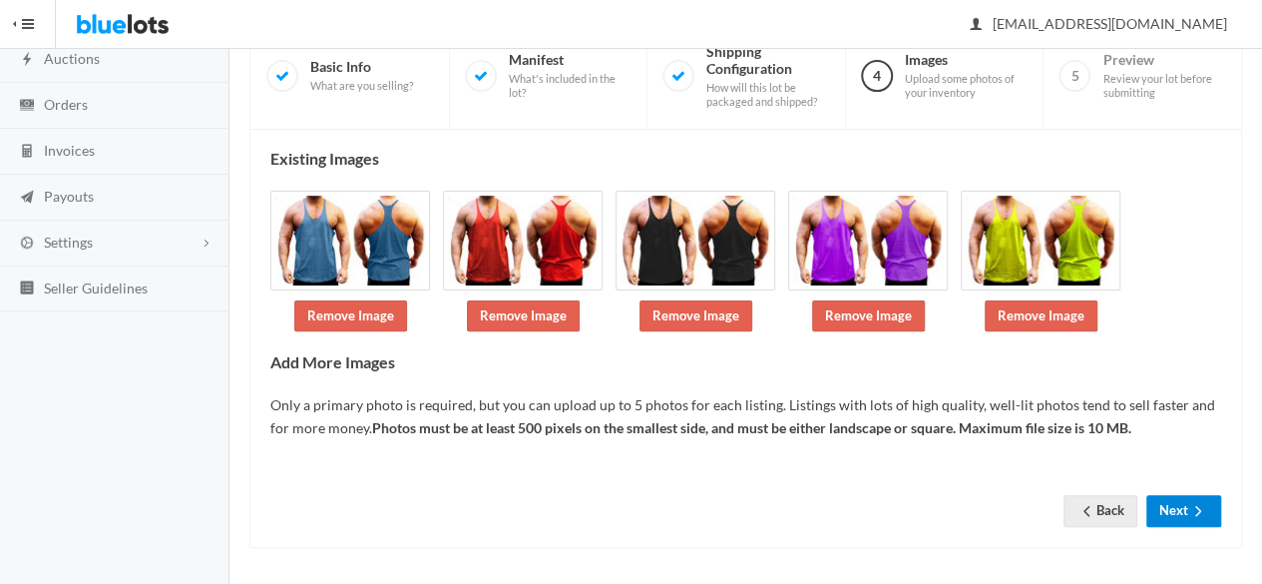
click at [1198, 510] on icon "arrow forward" at bounding box center [1198, 511] width 20 height 16
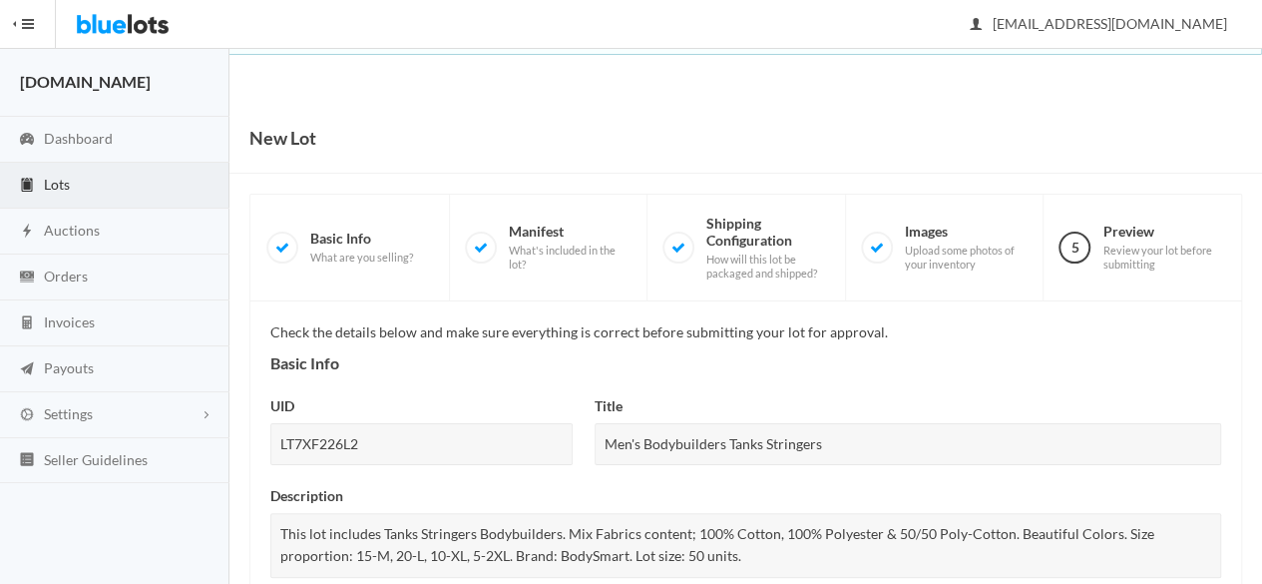
scroll to position [884, 0]
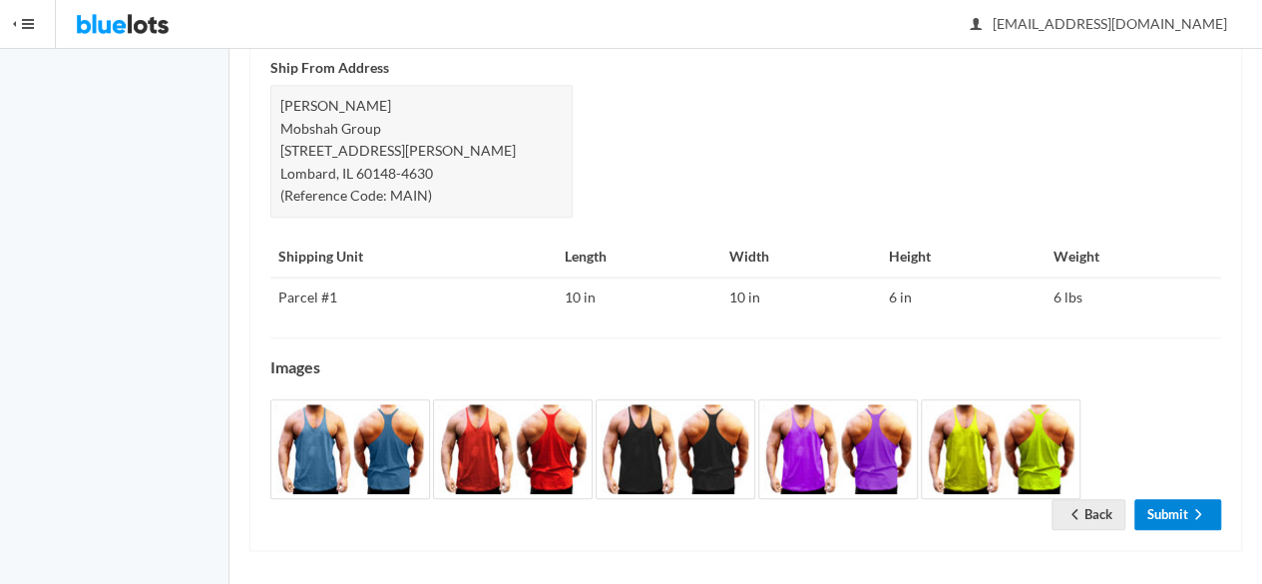
click at [1189, 513] on icon "arrow forward" at bounding box center [1198, 514] width 20 height 16
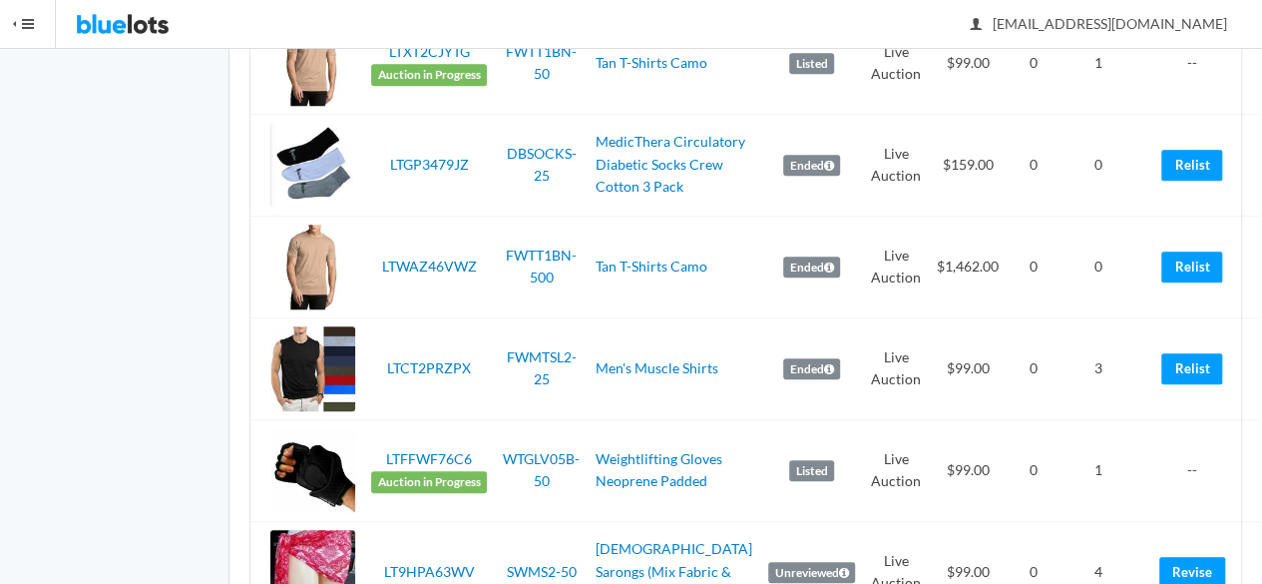
scroll to position [515, 0]
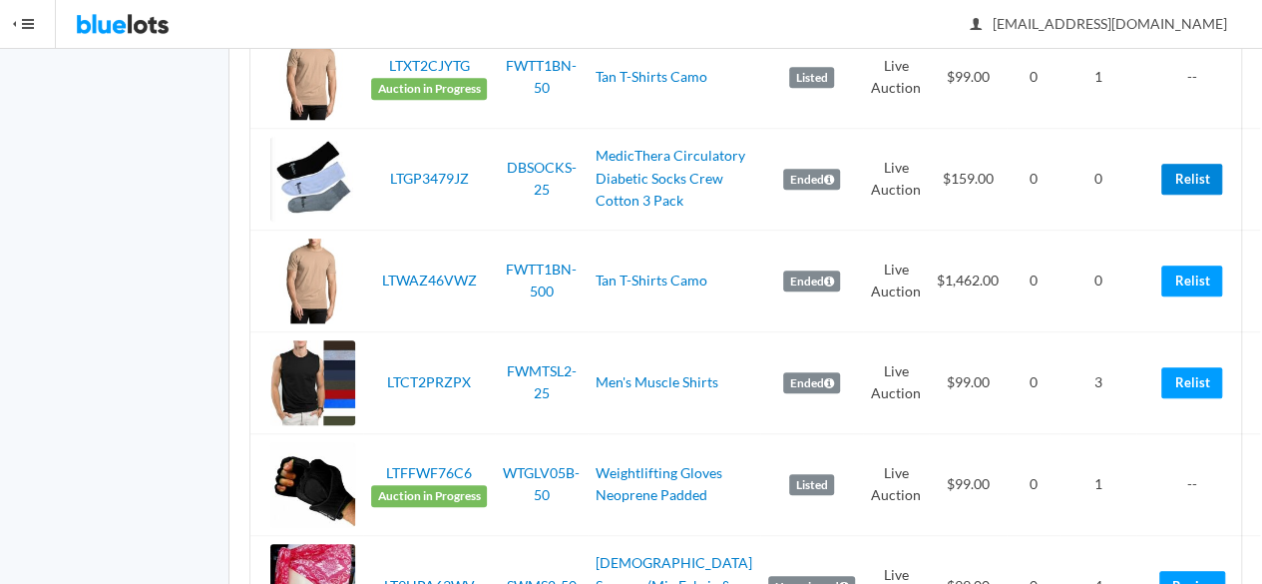
click at [1163, 187] on link "Relist" at bounding box center [1191, 179] width 61 height 31
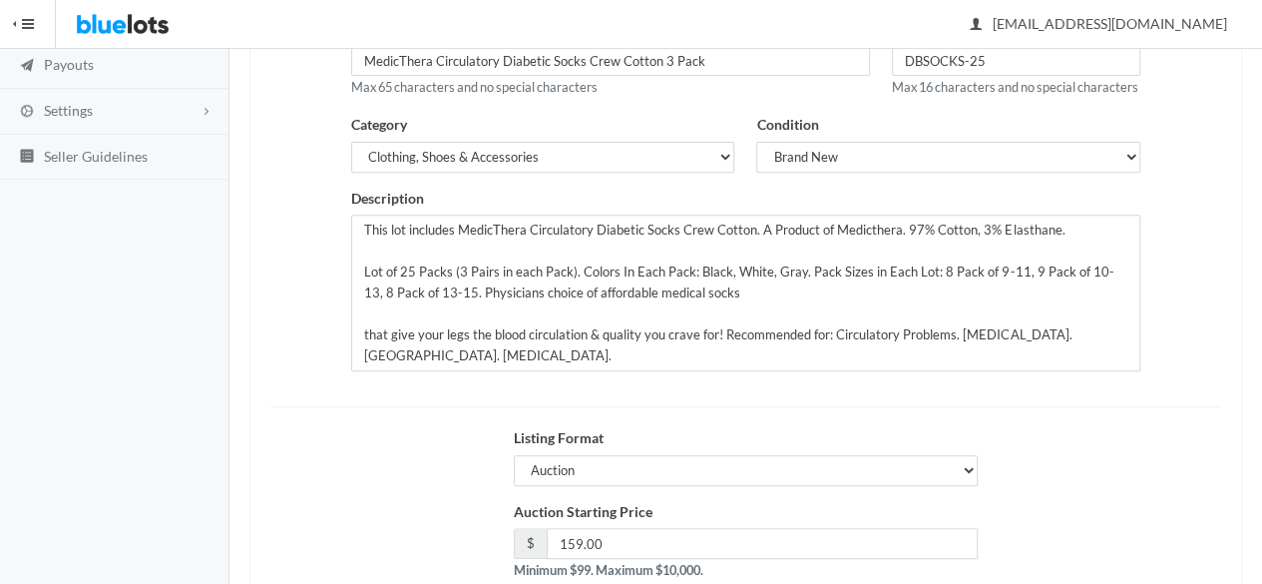
scroll to position [450, 0]
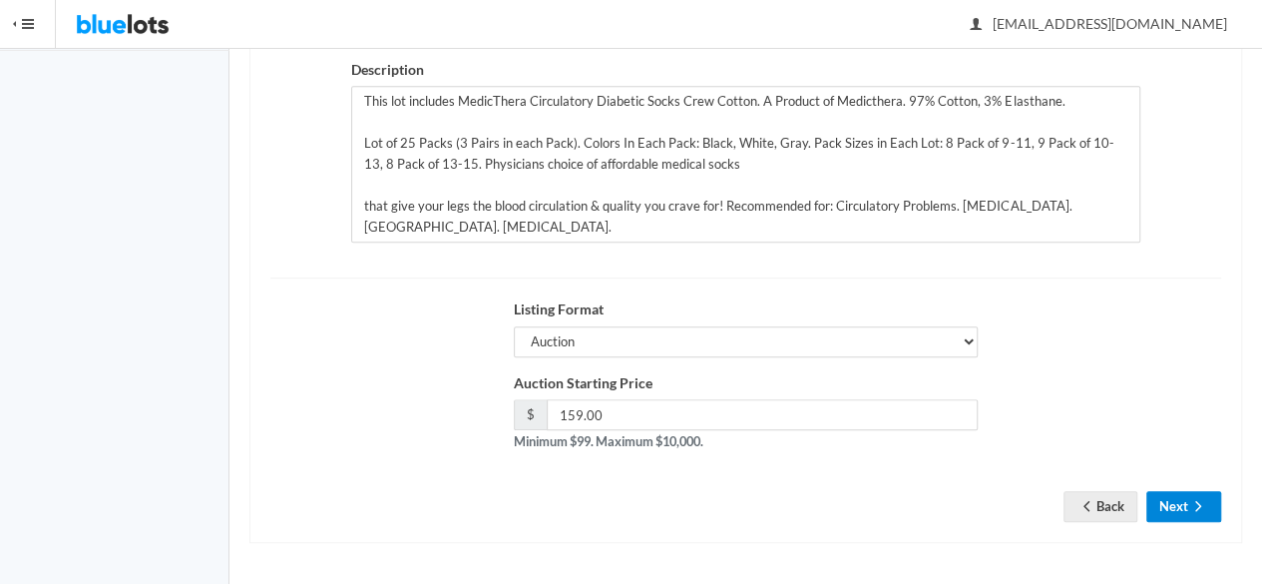
click at [1192, 508] on icon "arrow forward" at bounding box center [1198, 506] width 20 height 16
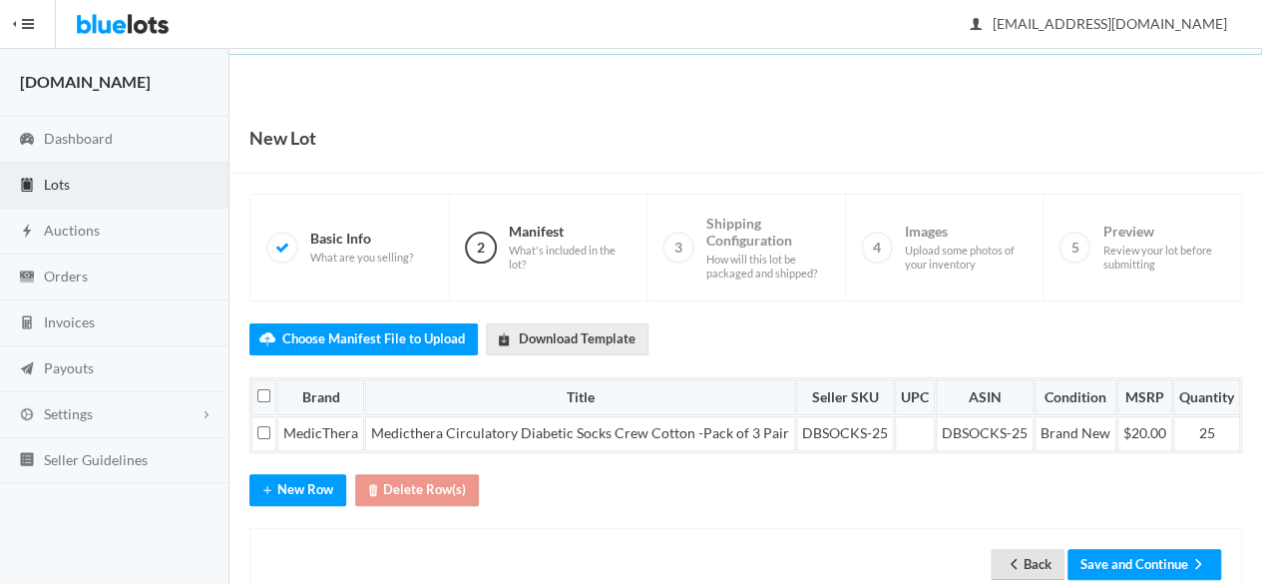
click at [1033, 550] on link "Back" at bounding box center [1028, 564] width 74 height 31
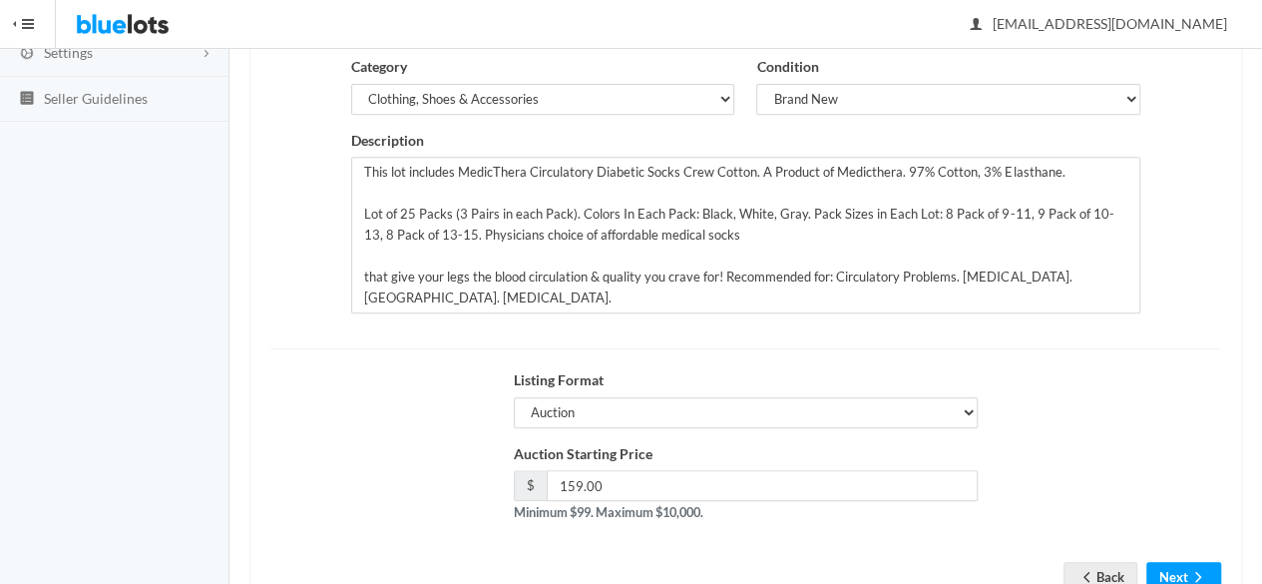
scroll to position [450, 0]
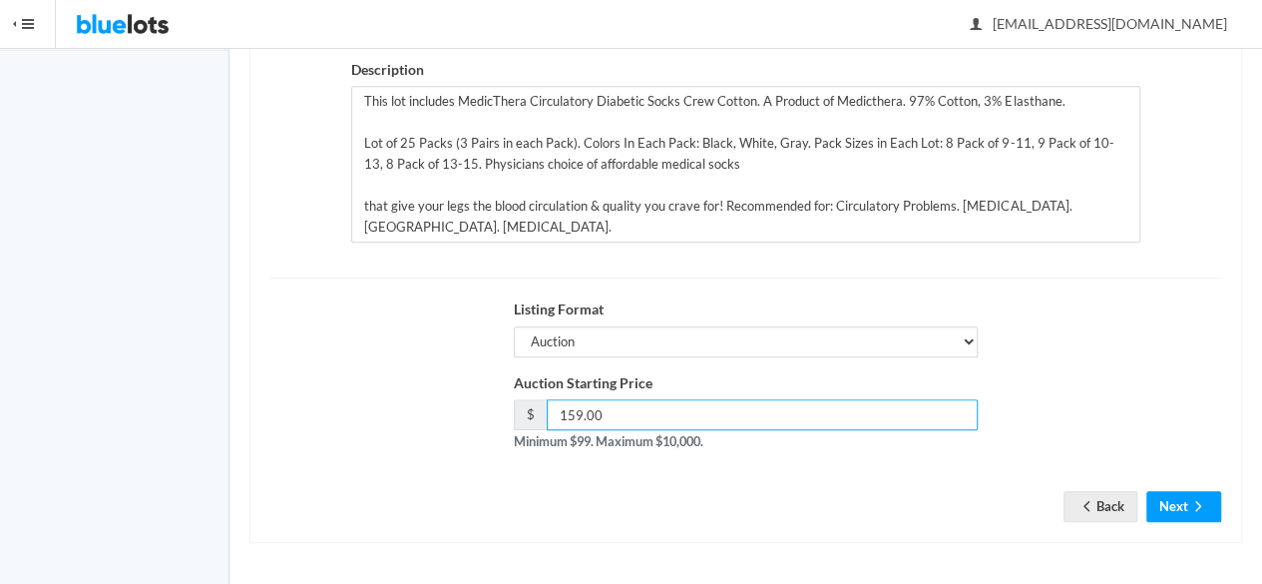
click at [661, 416] on input "159.00" at bounding box center [763, 414] width 432 height 31
type input "105"
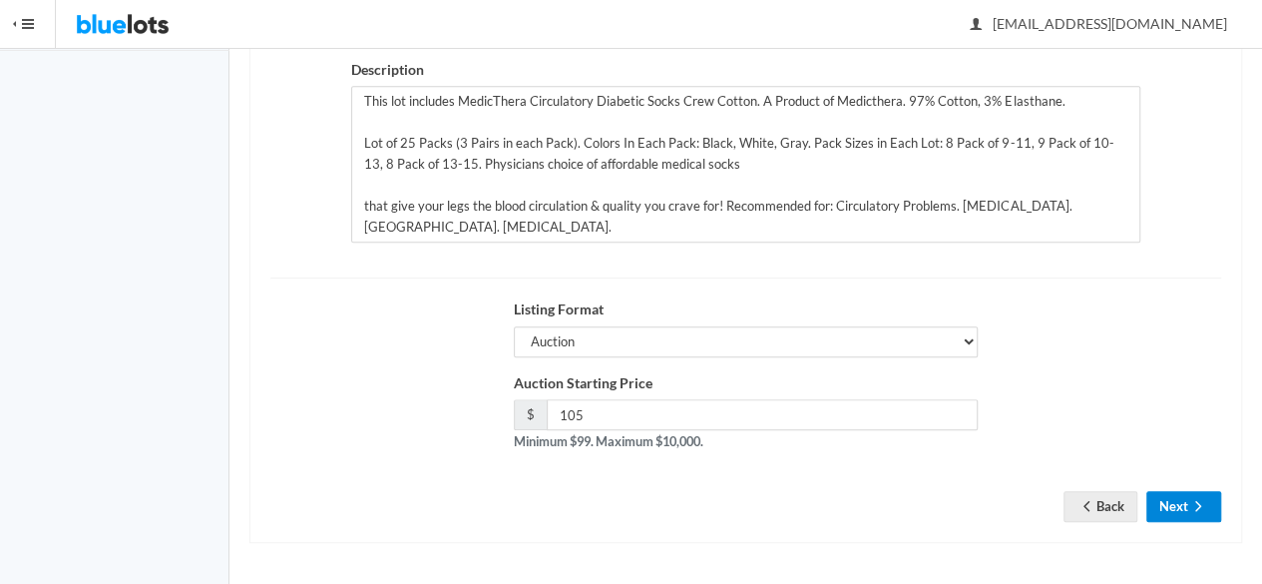
click at [1198, 522] on button "Next" at bounding box center [1183, 506] width 75 height 31
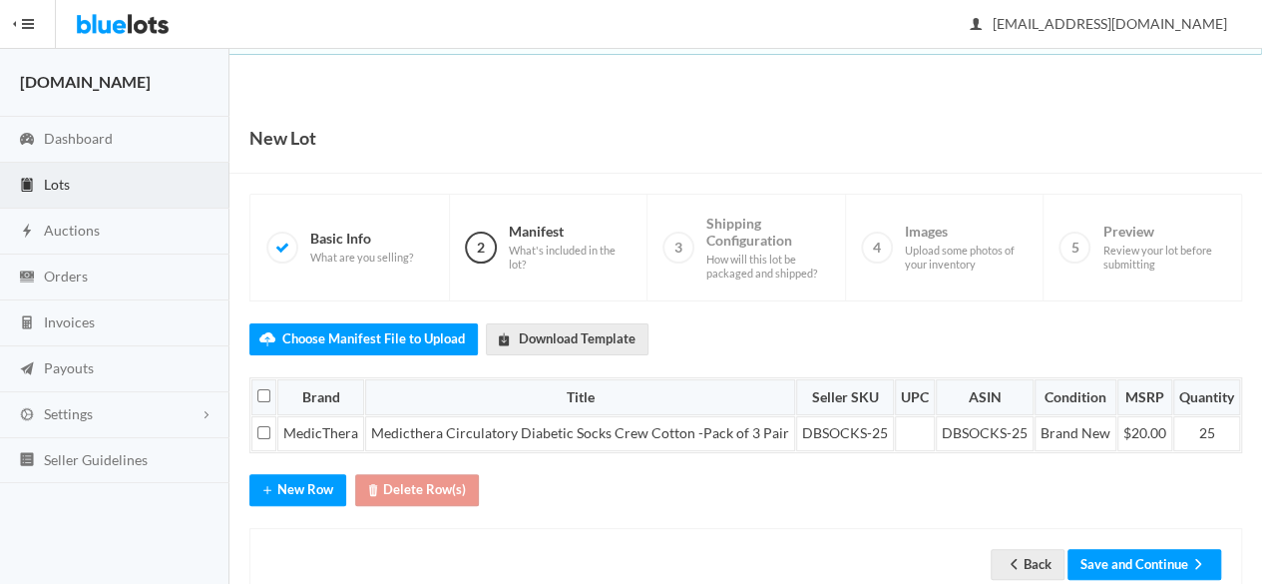
scroll to position [50, 0]
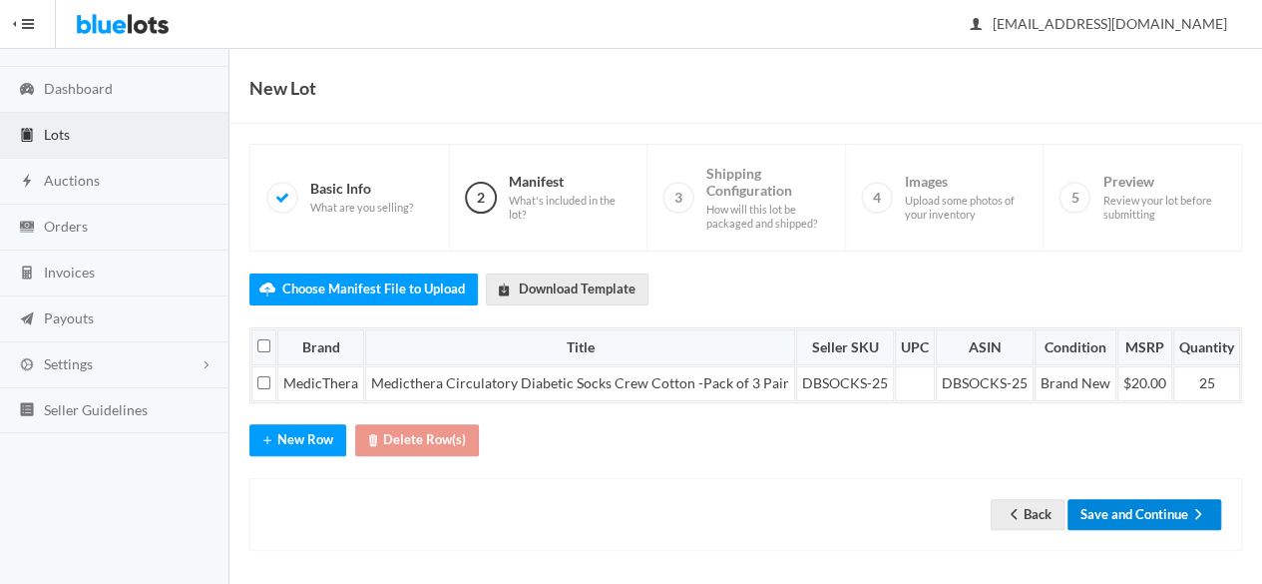
click at [1156, 501] on button "Save and Continue" at bounding box center [1144, 514] width 154 height 31
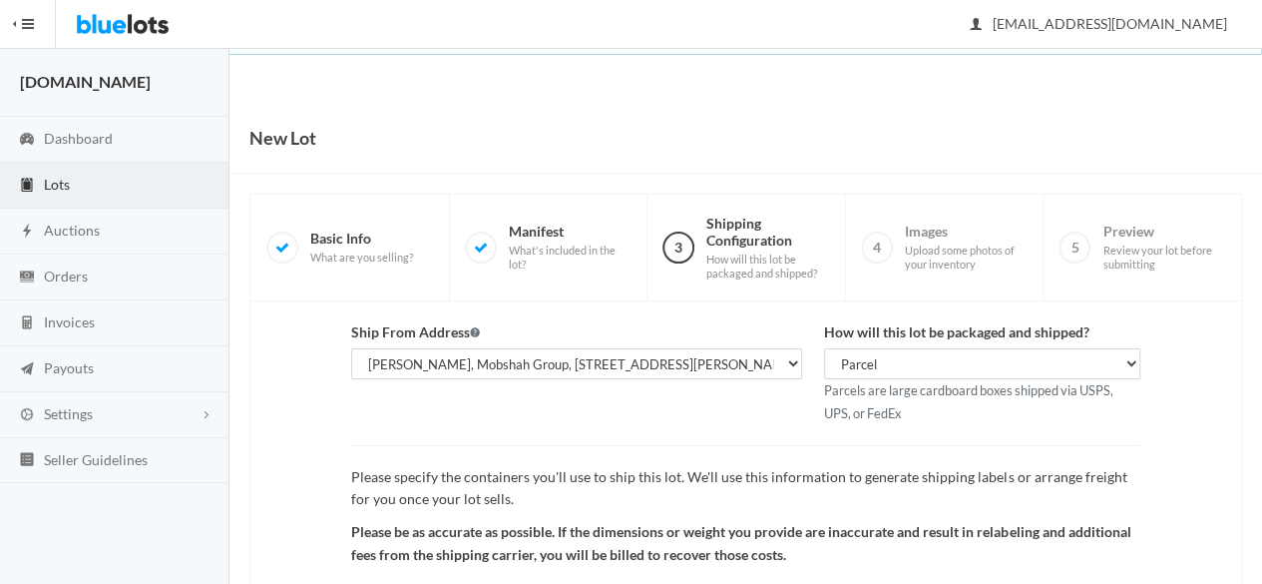
scroll to position [231, 0]
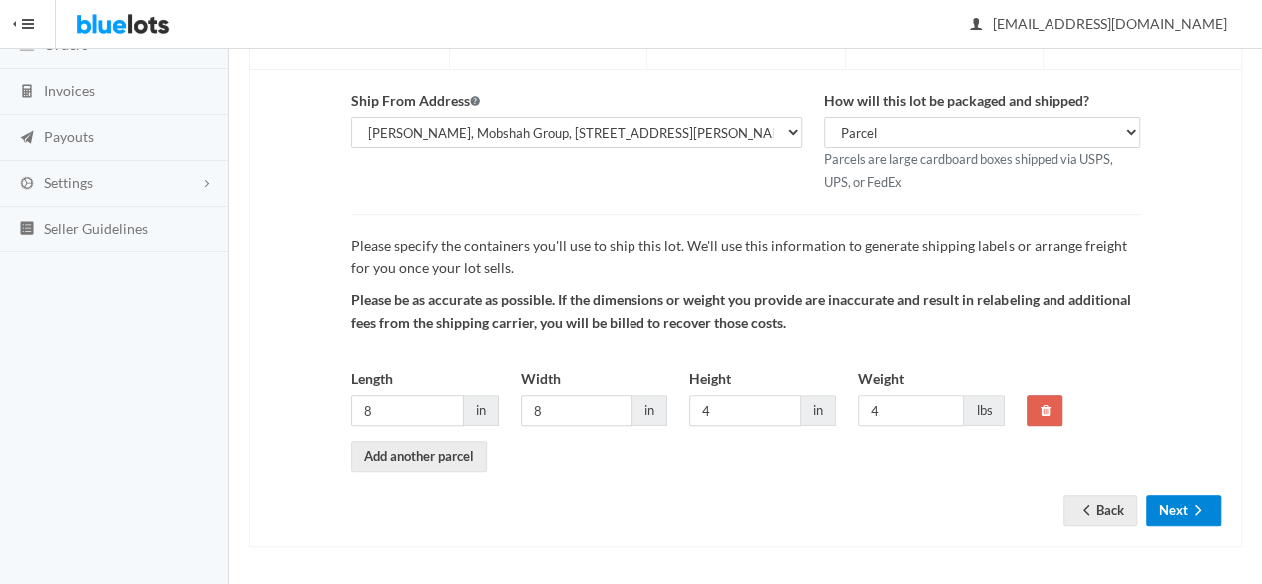
click at [1179, 510] on button "Next" at bounding box center [1183, 510] width 75 height 31
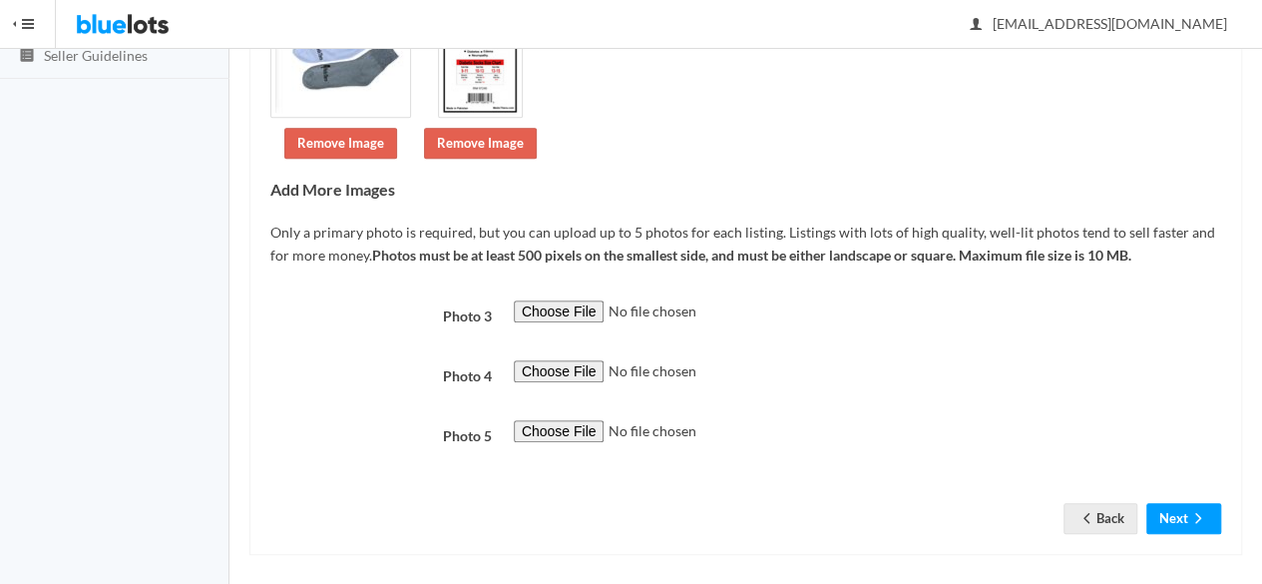
scroll to position [415, 0]
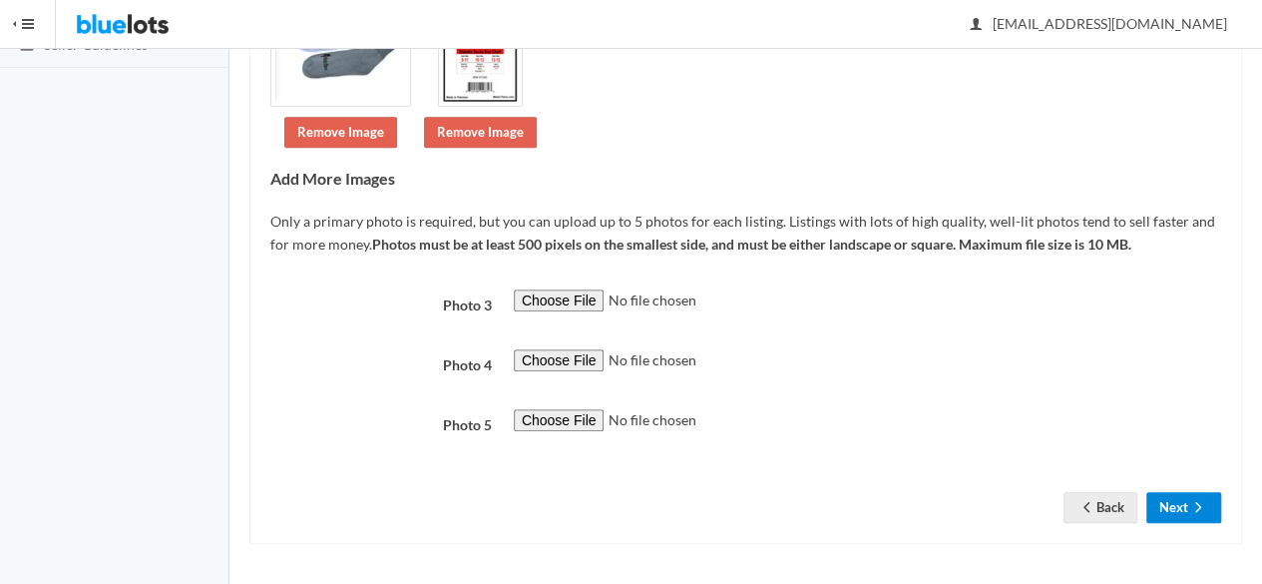
click at [1179, 504] on button "Next" at bounding box center [1183, 507] width 75 height 31
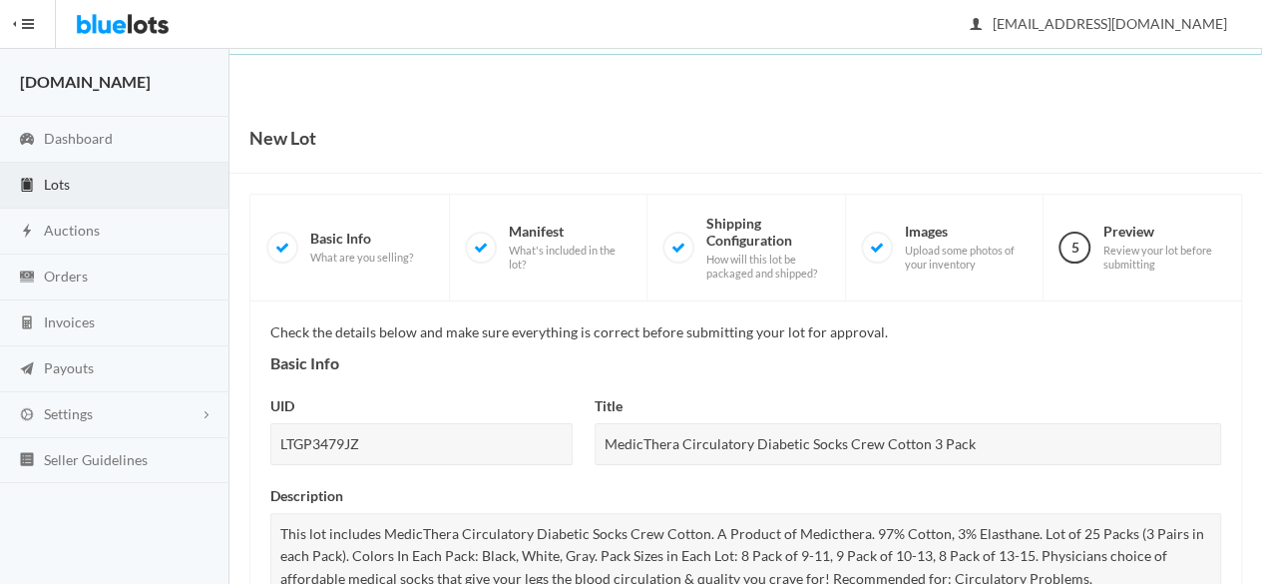
scroll to position [967, 0]
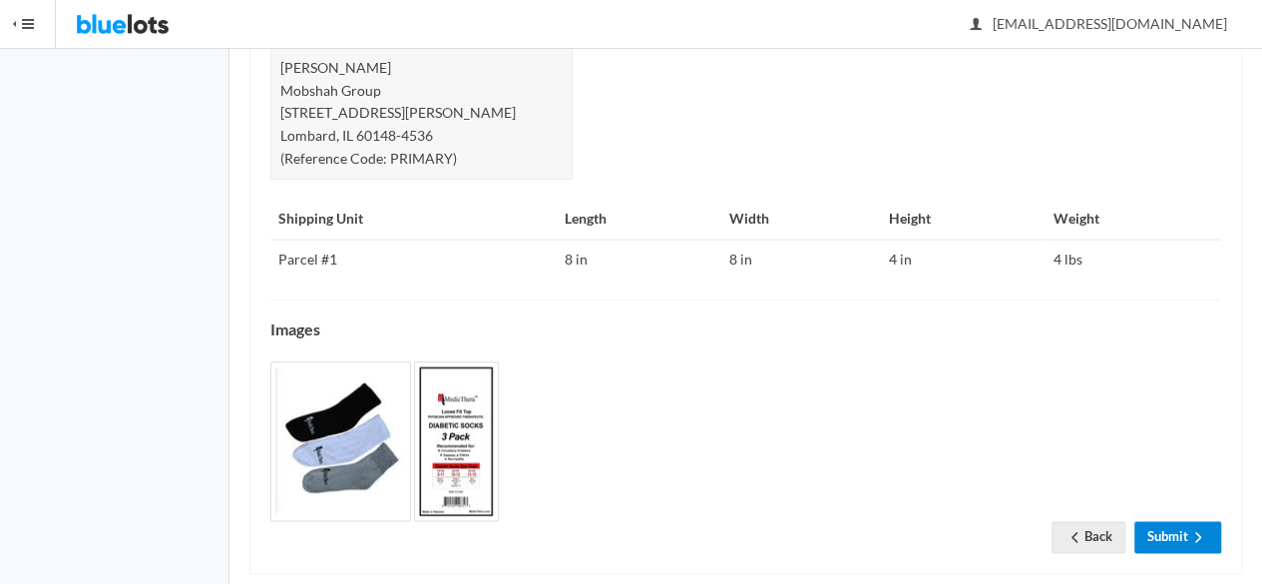
click at [1180, 521] on link "Submit" at bounding box center [1177, 536] width 87 height 31
